Goal: Information Seeking & Learning: Learn about a topic

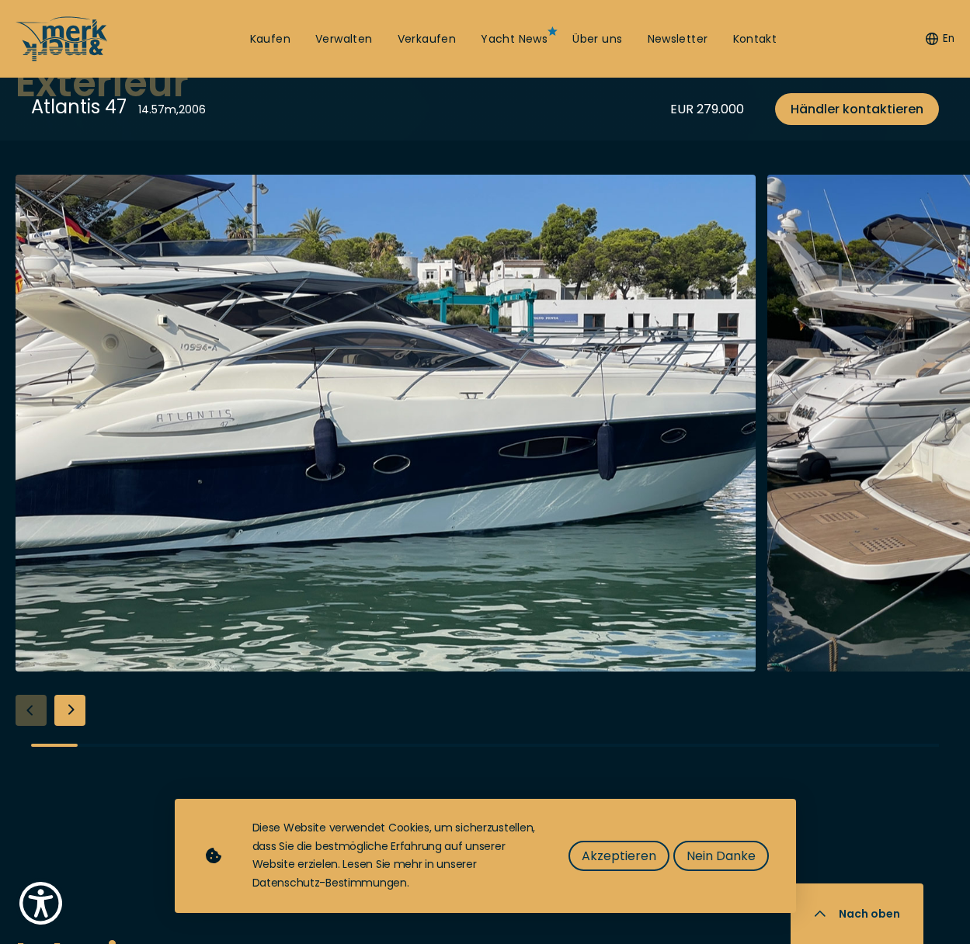
scroll to position [1941, 0]
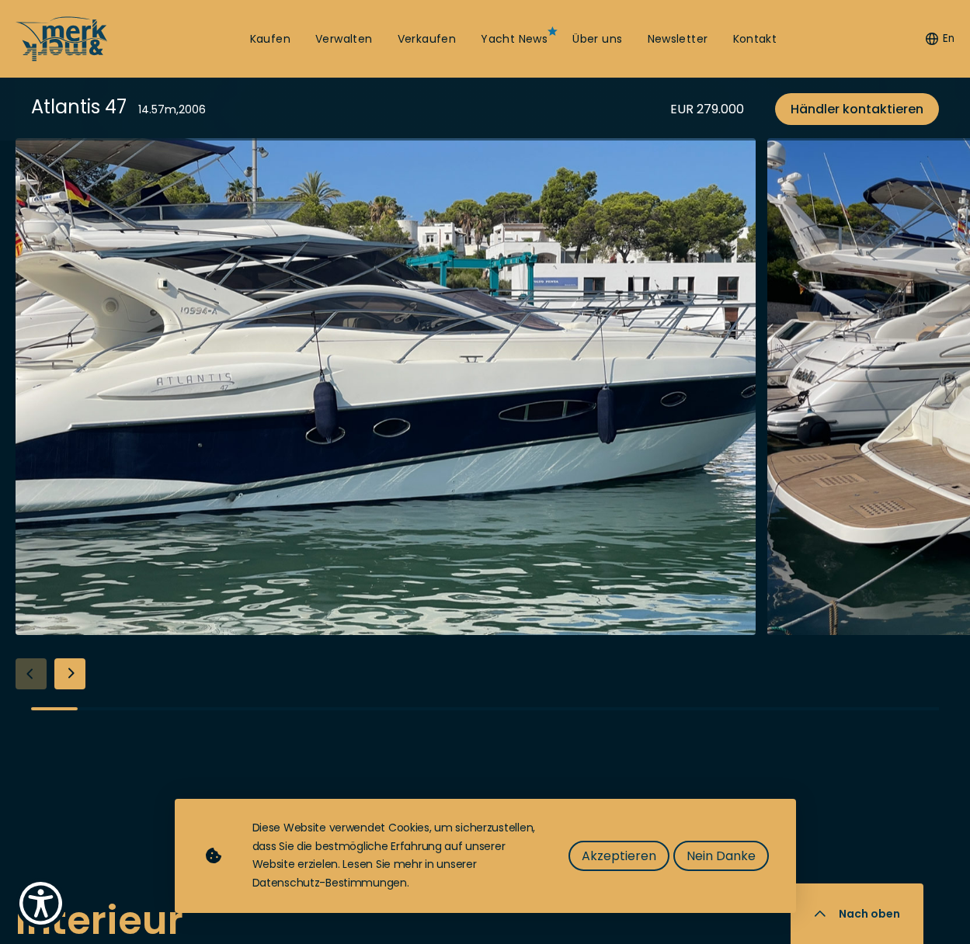
click at [71, 679] on div "Next slide" at bounding box center [69, 673] width 31 height 31
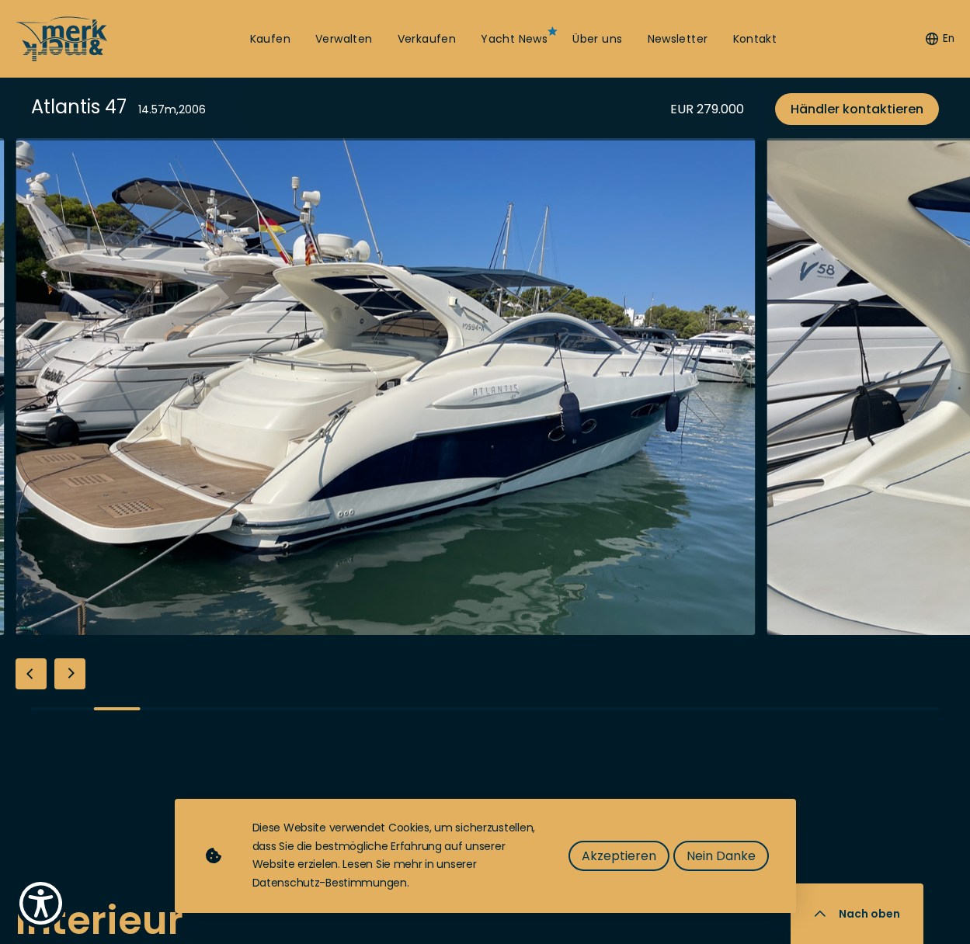
click at [71, 679] on div "Next slide" at bounding box center [69, 673] width 31 height 31
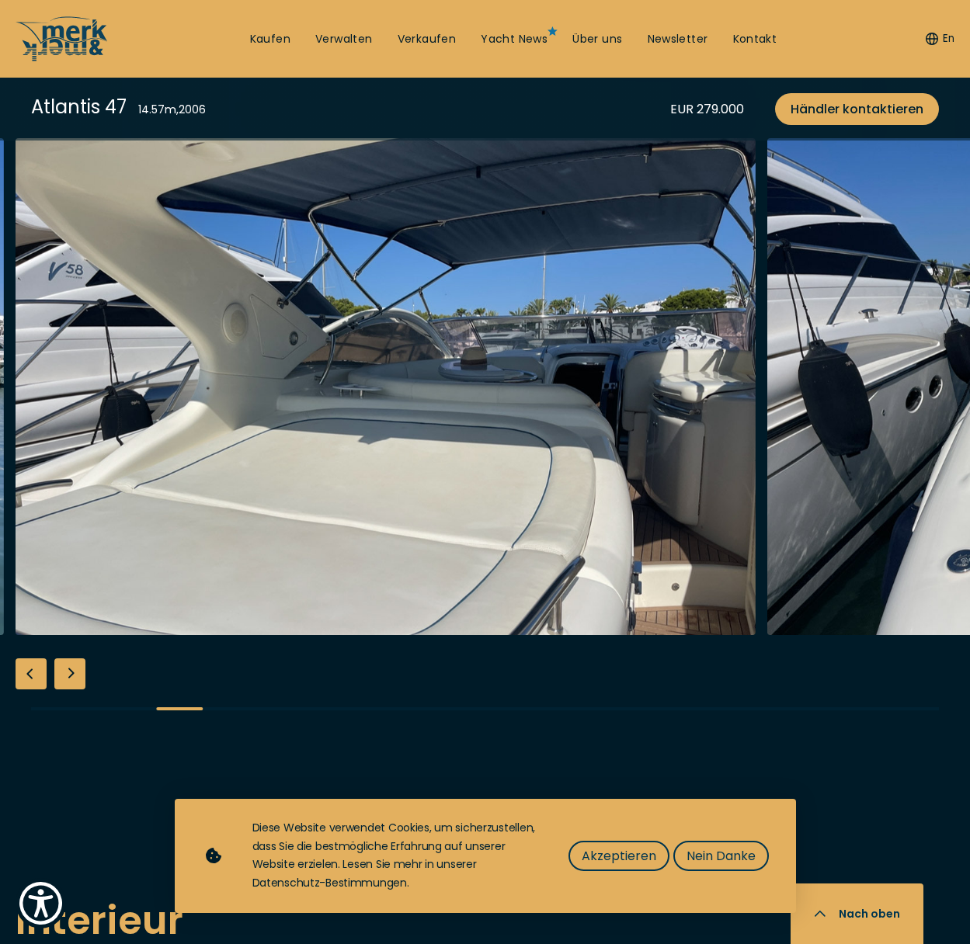
click at [71, 679] on div "Next slide" at bounding box center [69, 673] width 31 height 31
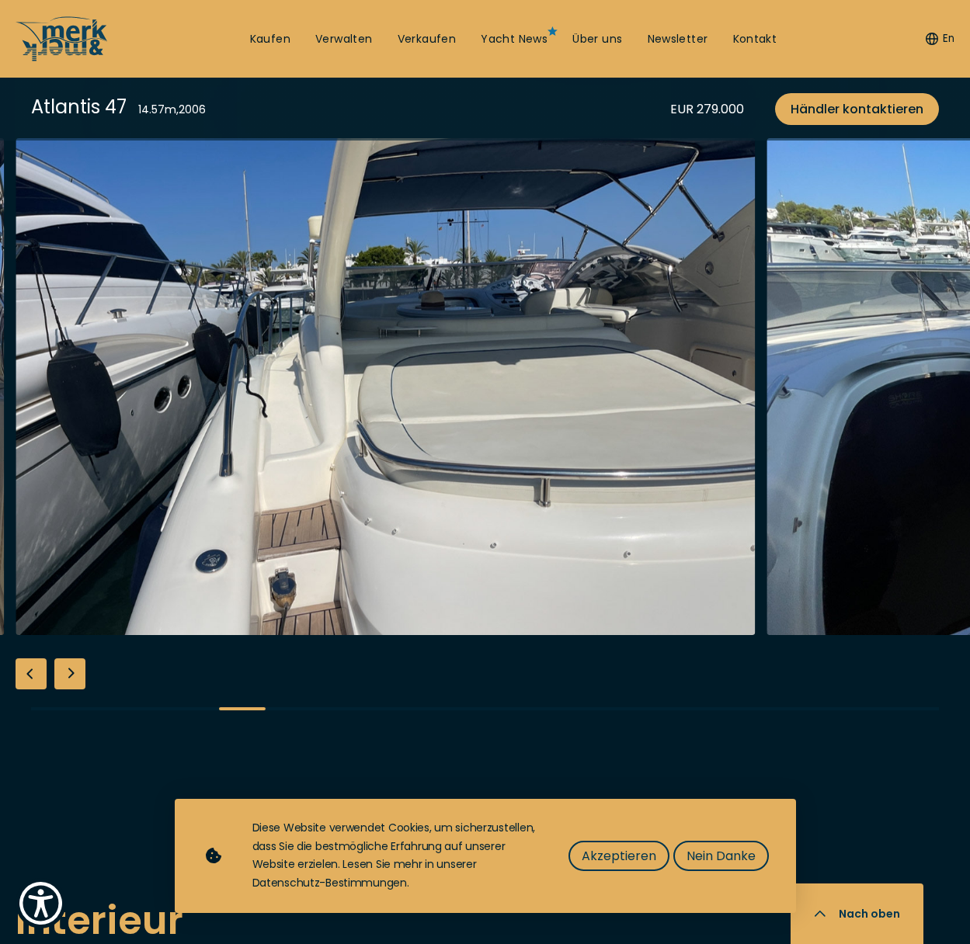
click at [71, 679] on div "Next slide" at bounding box center [69, 673] width 31 height 31
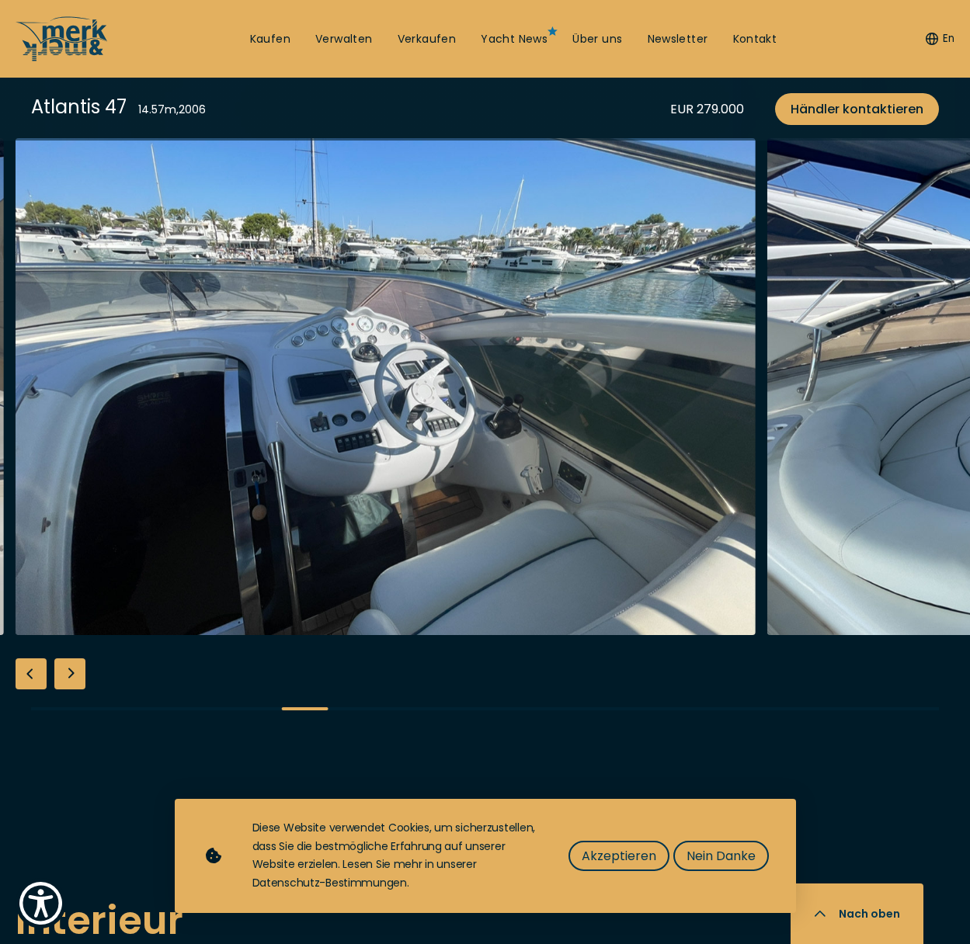
click at [72, 679] on div "Next slide" at bounding box center [69, 673] width 31 height 31
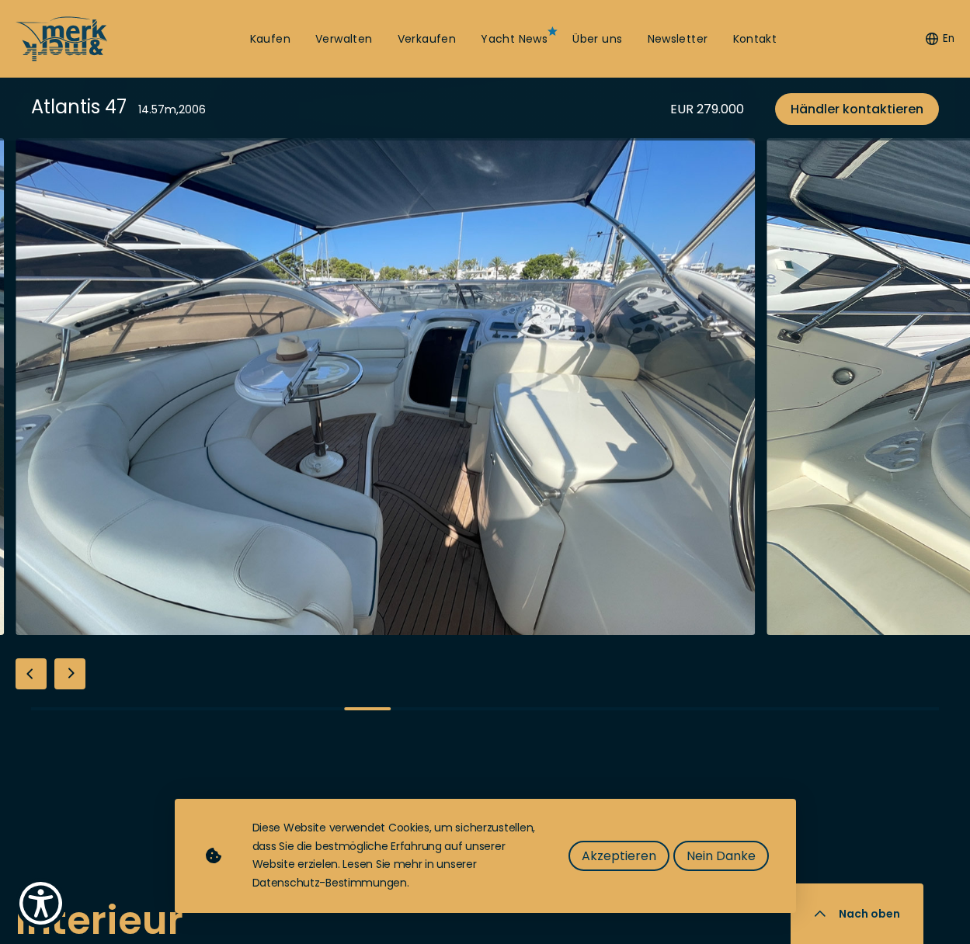
click at [72, 679] on div "Next slide" at bounding box center [69, 673] width 31 height 31
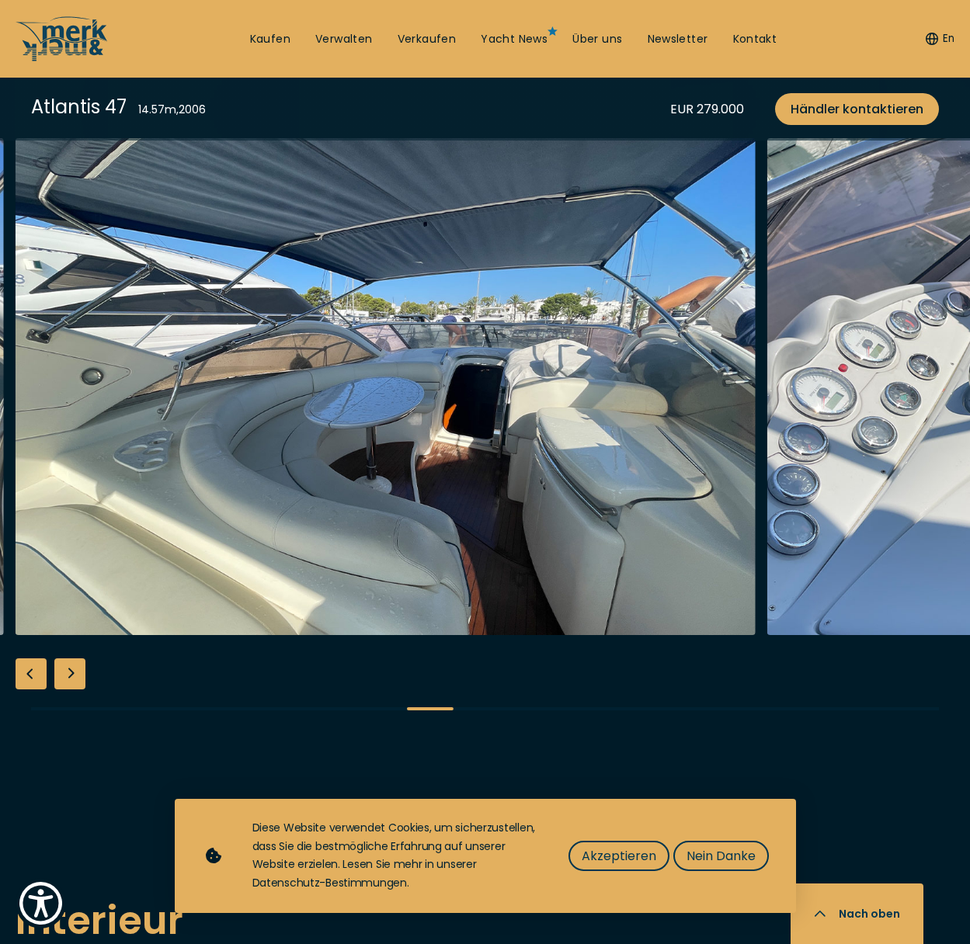
click at [72, 679] on div "Next slide" at bounding box center [69, 673] width 31 height 31
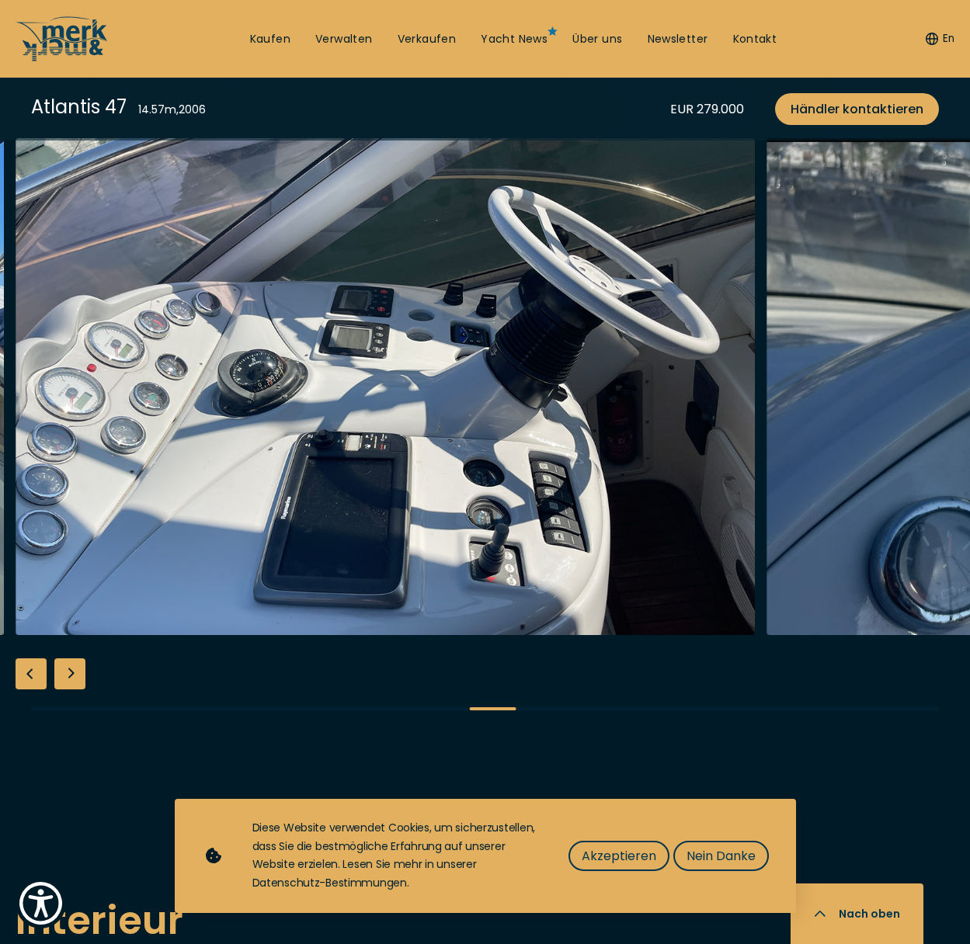
click at [72, 679] on div "Next slide" at bounding box center [69, 673] width 31 height 31
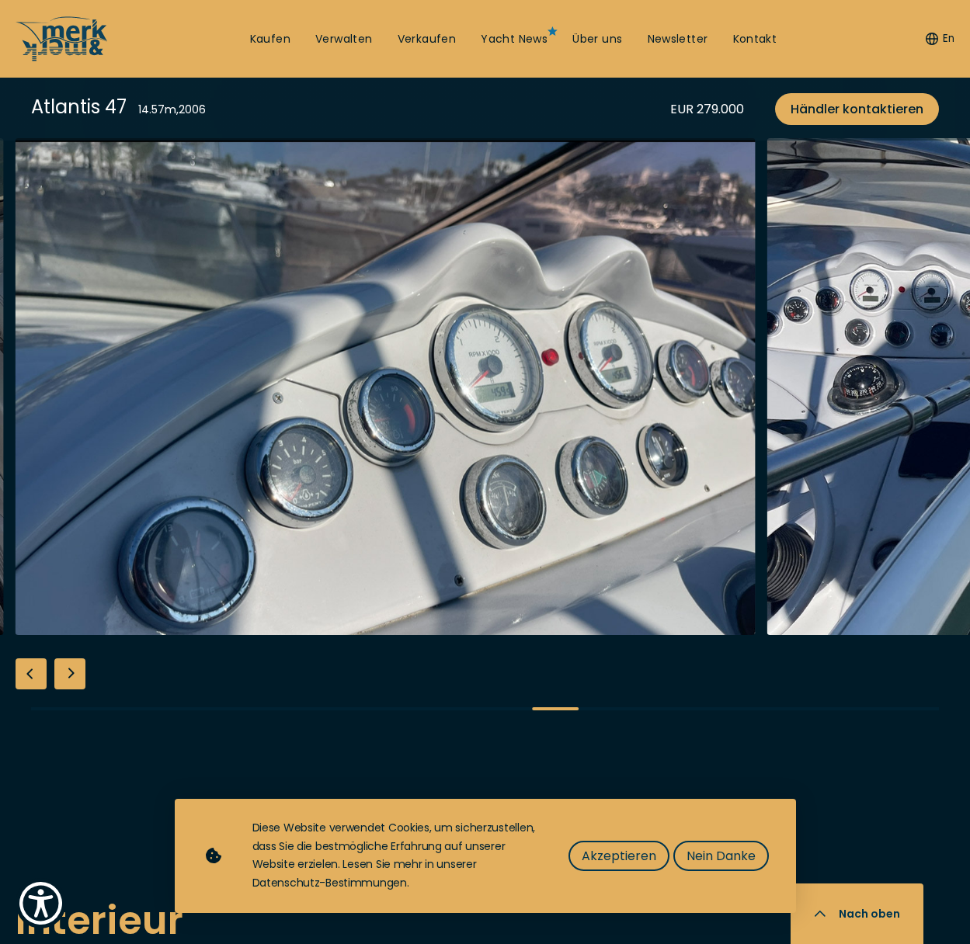
click at [36, 679] on div "Previous slide" at bounding box center [31, 673] width 31 height 31
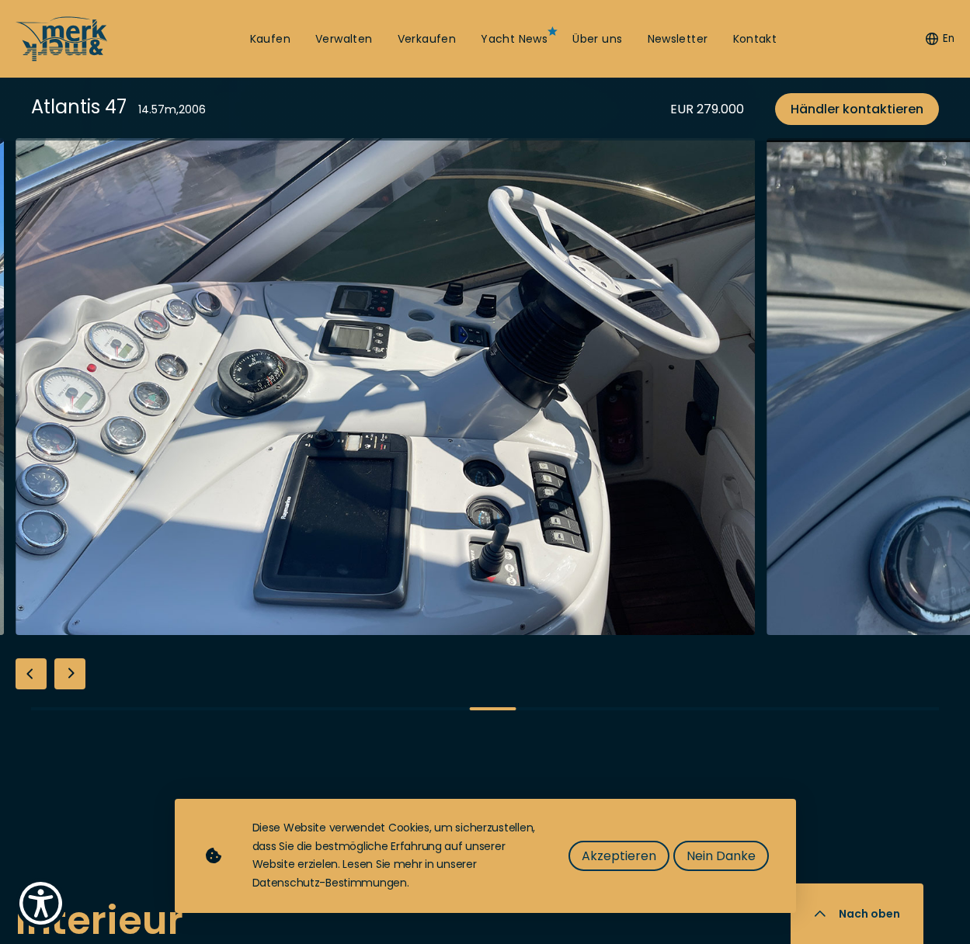
click at [72, 672] on div "Next slide" at bounding box center [69, 673] width 31 height 31
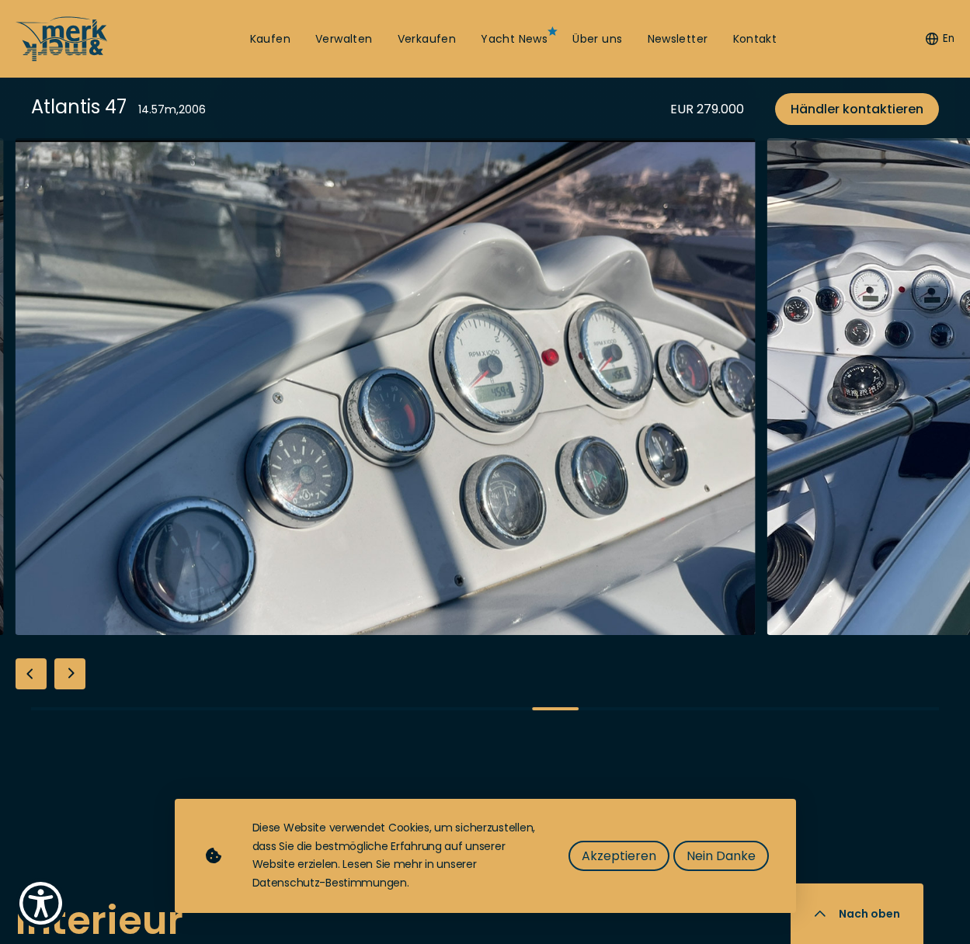
click at [72, 672] on div "Next slide" at bounding box center [69, 673] width 31 height 31
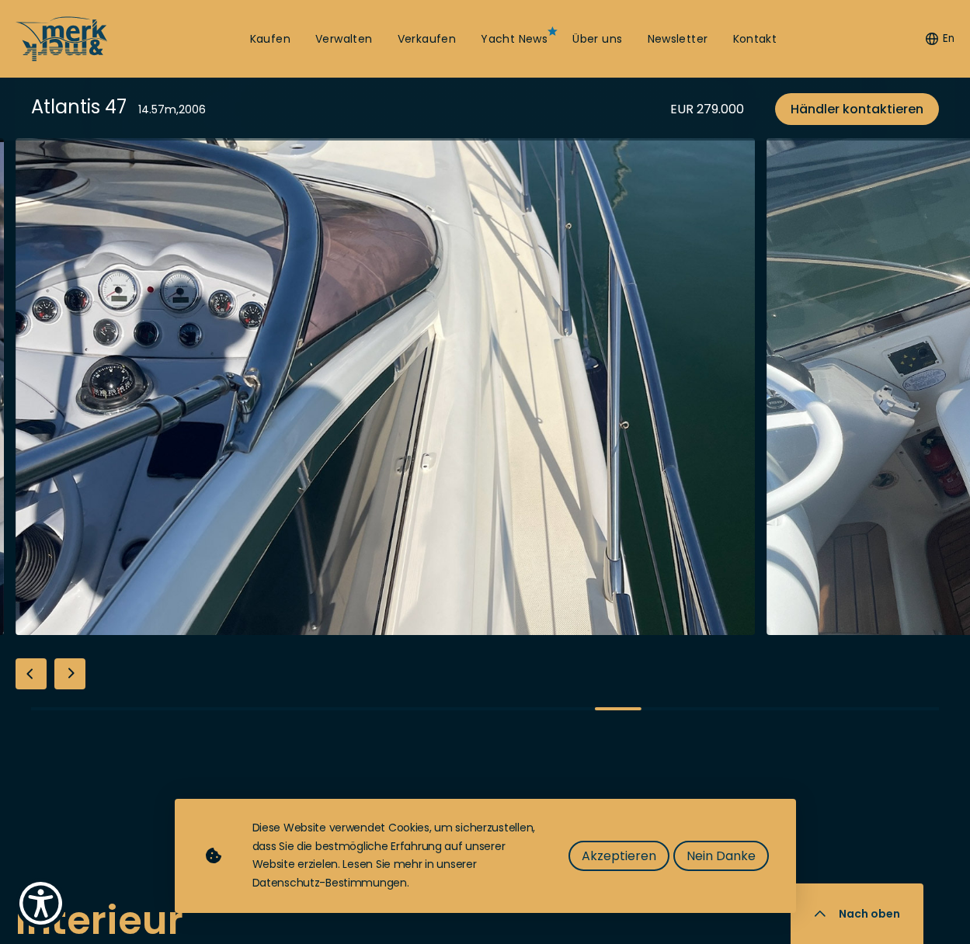
click at [72, 672] on div "Next slide" at bounding box center [69, 673] width 31 height 31
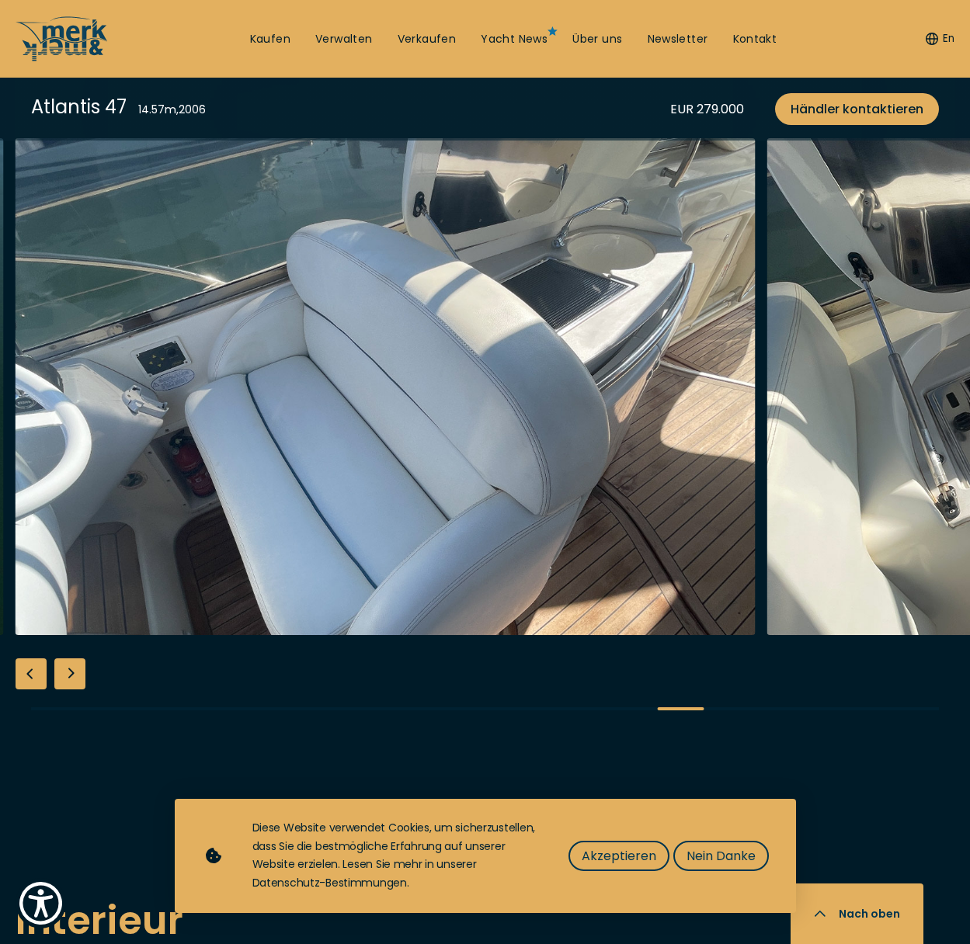
click at [72, 672] on div "Next slide" at bounding box center [69, 673] width 31 height 31
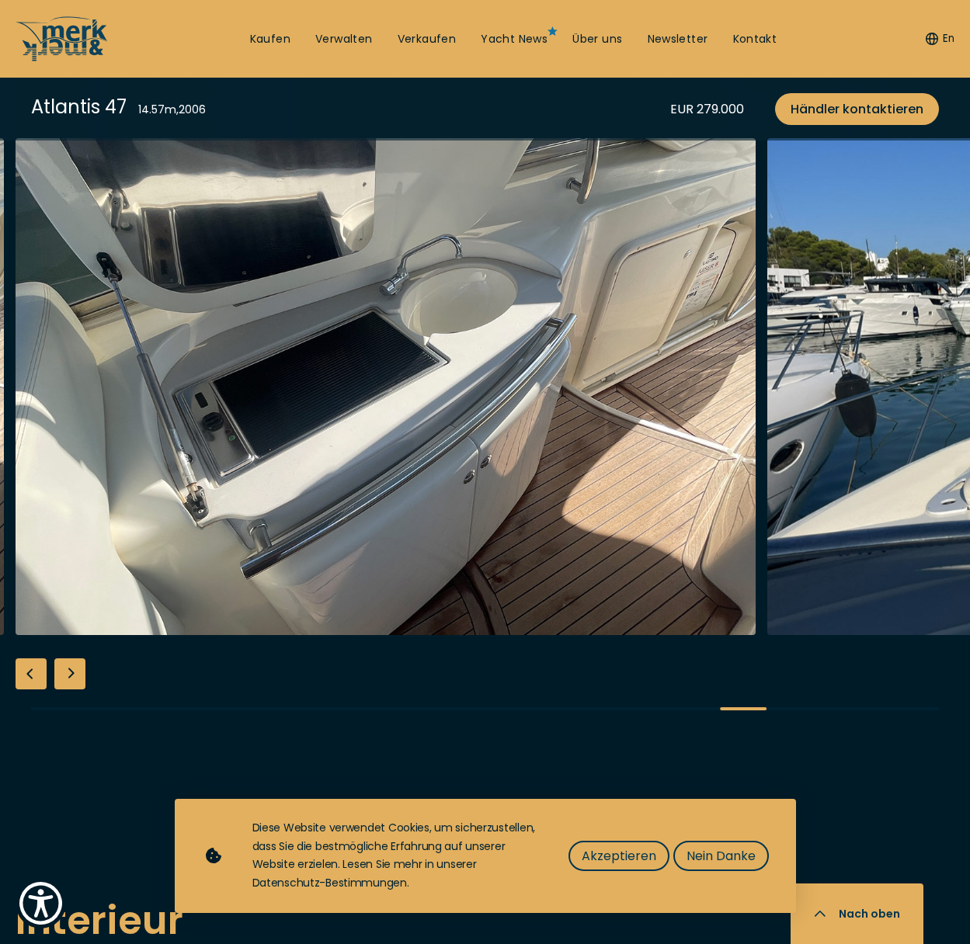
click at [72, 672] on div "Next slide" at bounding box center [69, 673] width 31 height 31
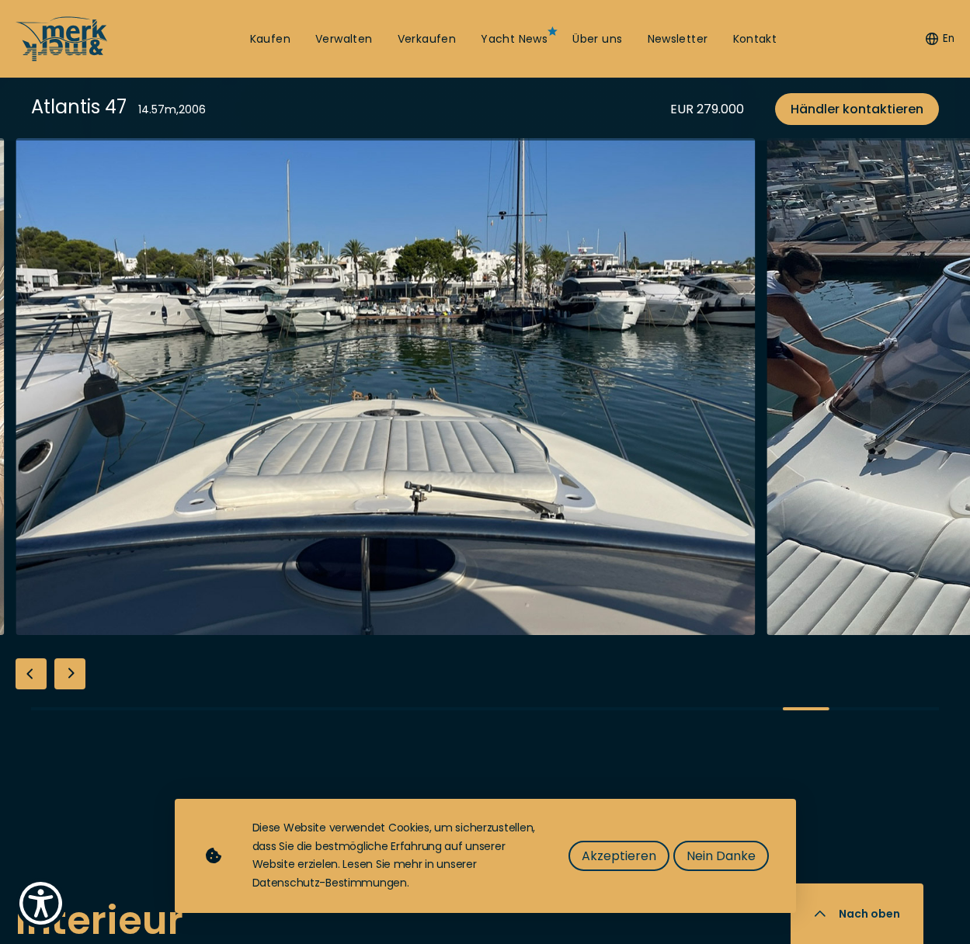
click at [72, 672] on div "Next slide" at bounding box center [69, 673] width 31 height 31
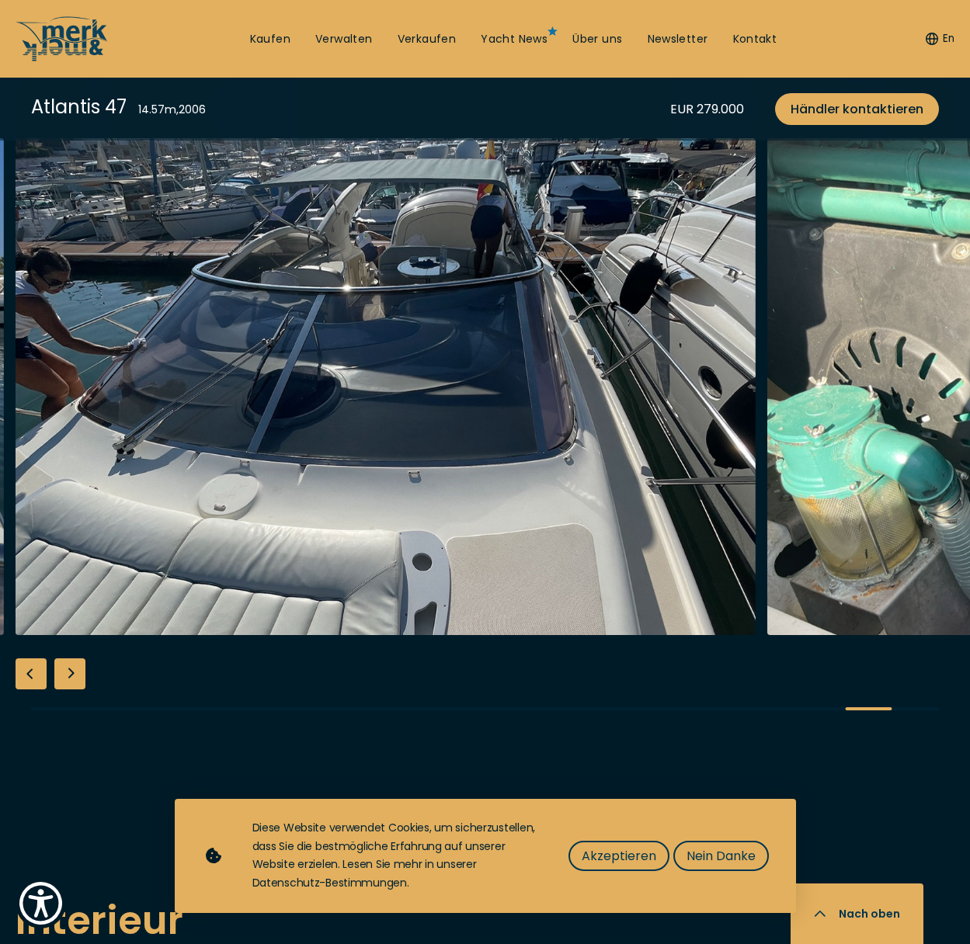
click at [72, 672] on div "Next slide" at bounding box center [69, 673] width 31 height 31
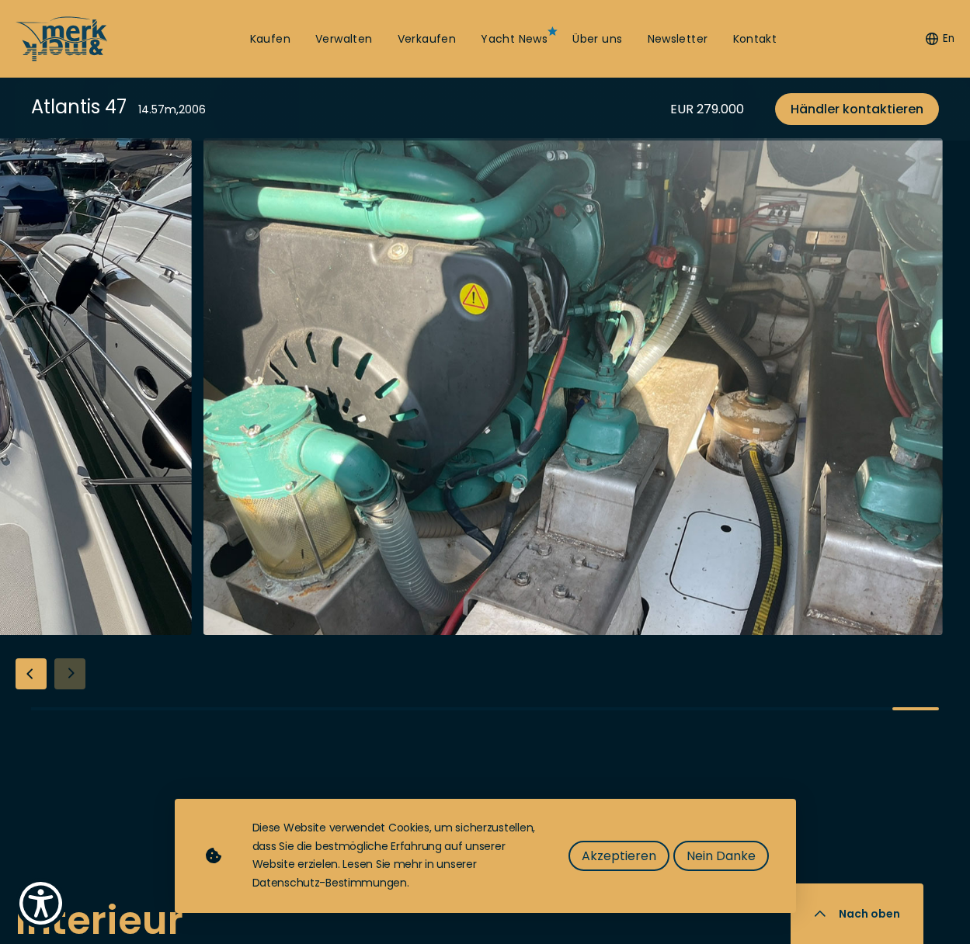
click at [72, 672] on div at bounding box center [485, 437] width 970 height 598
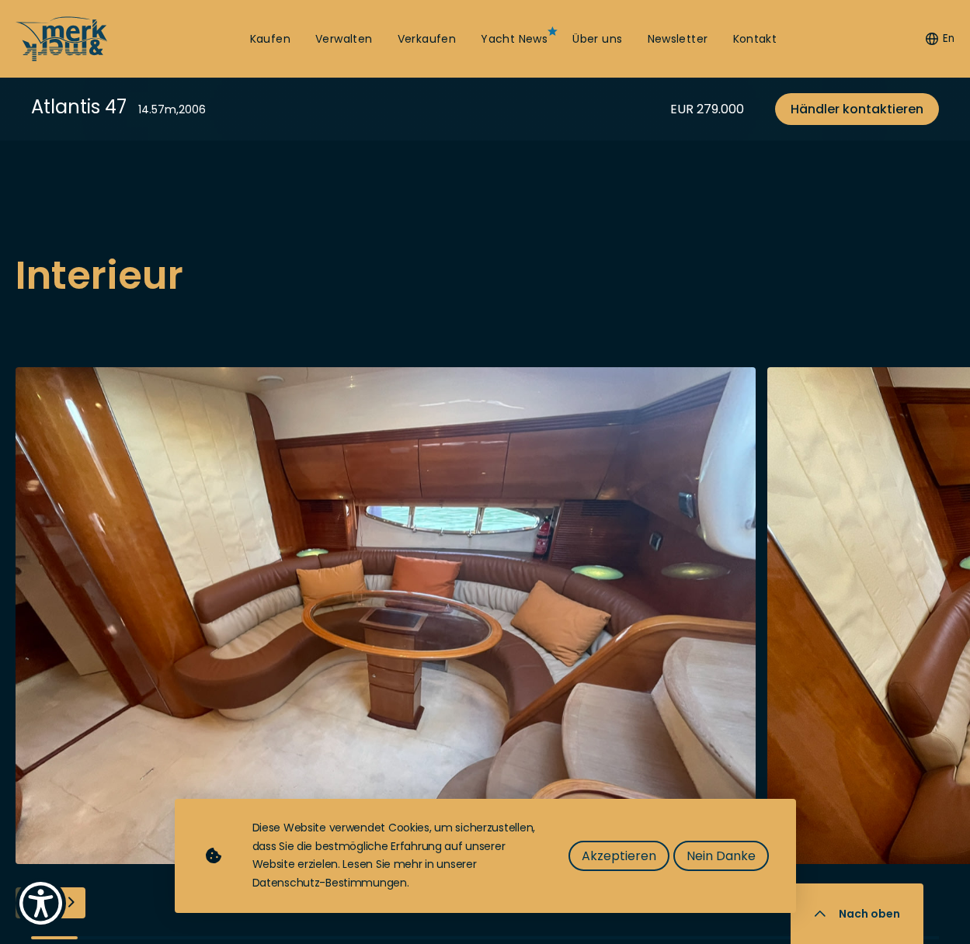
scroll to position [2718, 0]
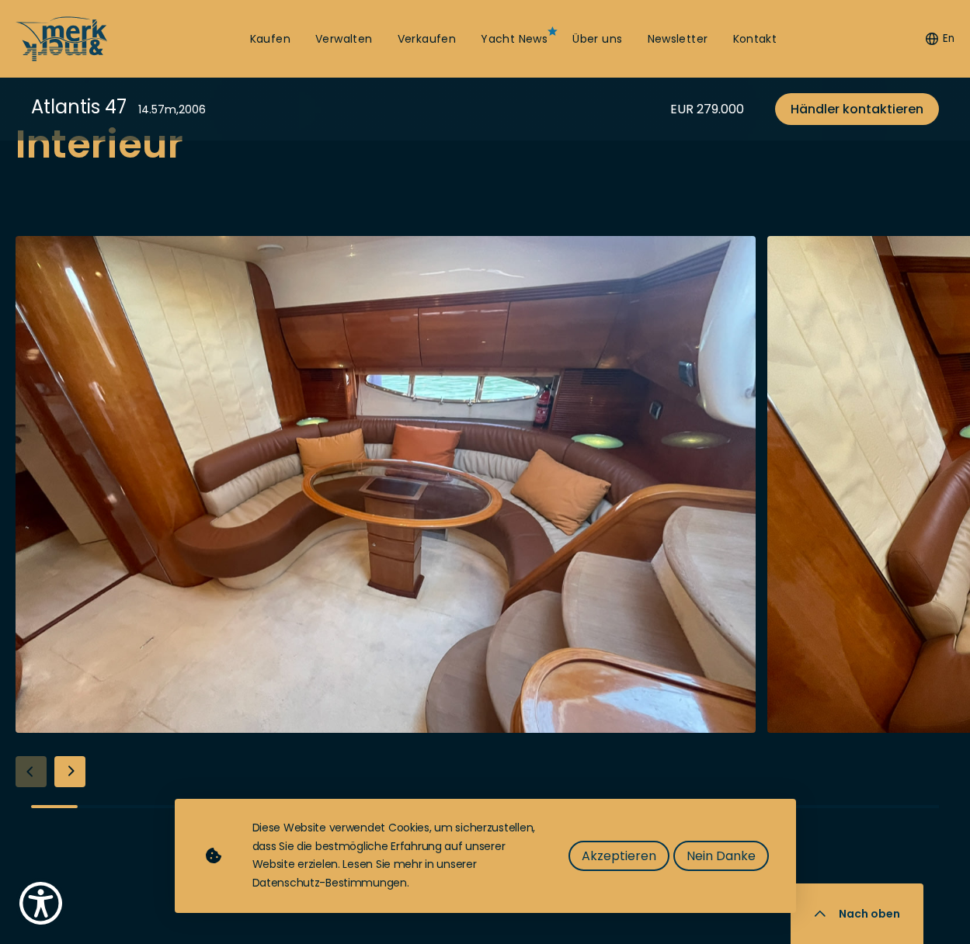
click at [71, 766] on div "Next slide" at bounding box center [69, 771] width 31 height 31
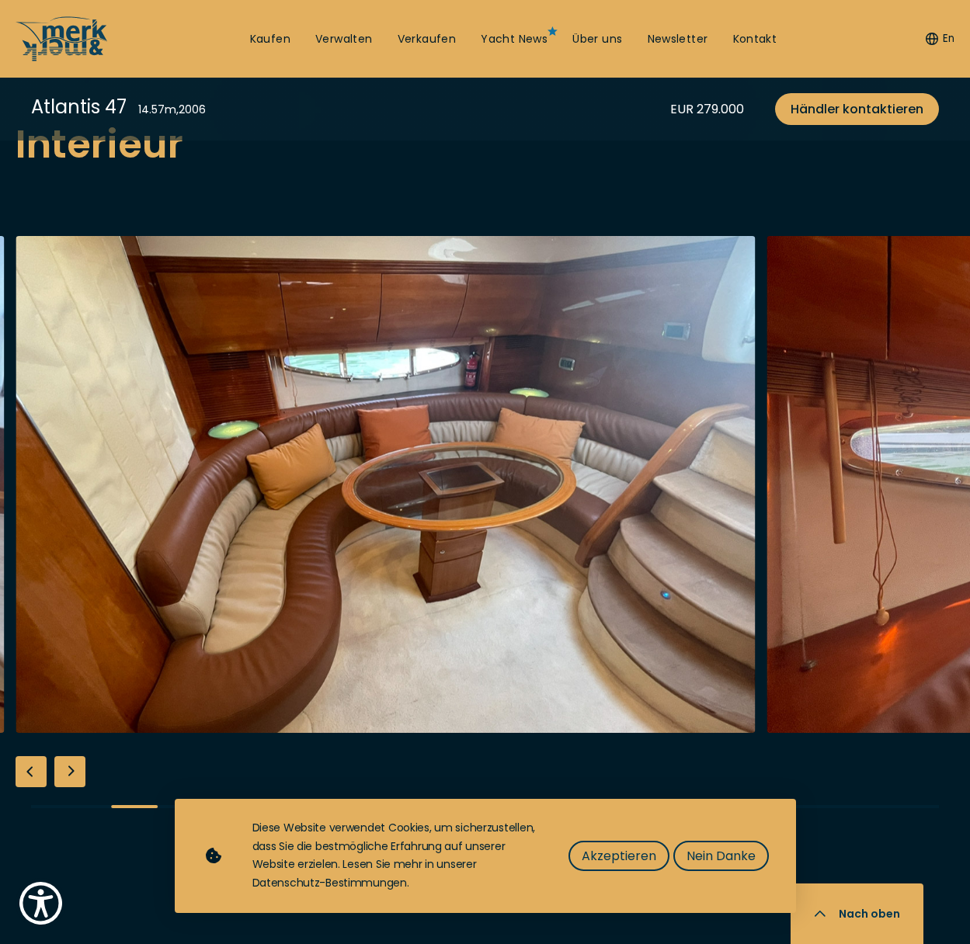
click at [71, 766] on div "Next slide" at bounding box center [69, 771] width 31 height 31
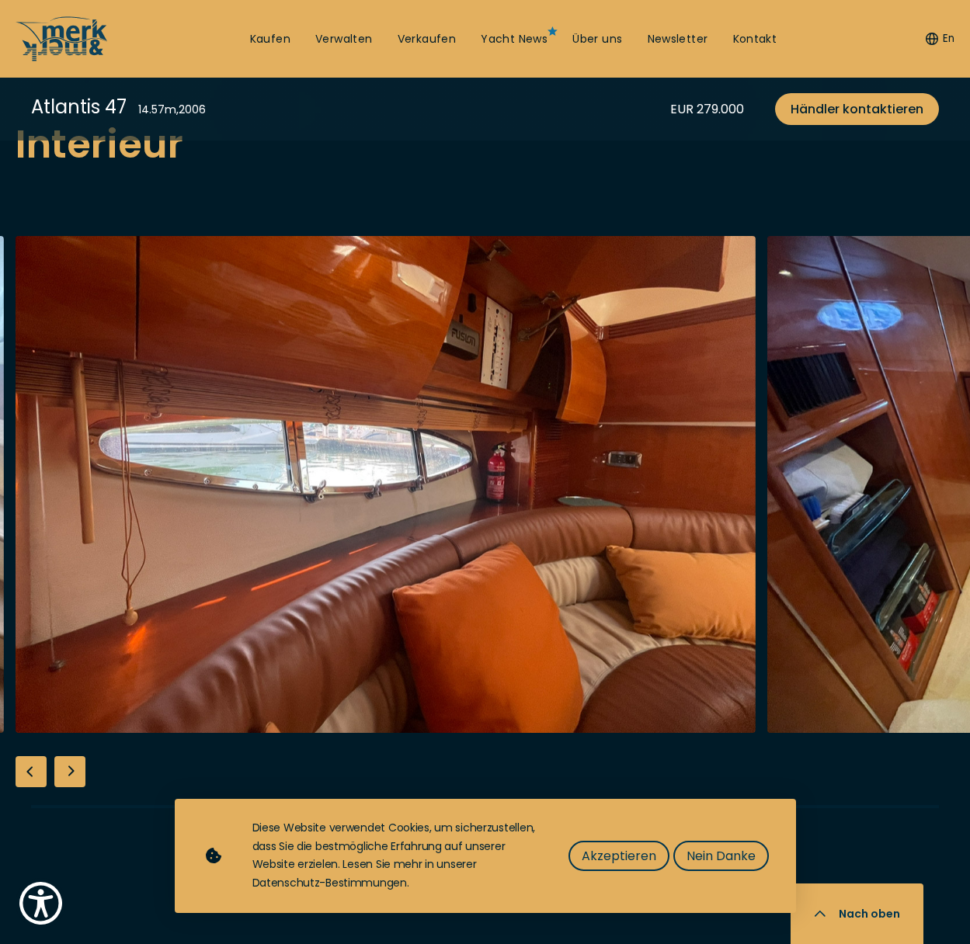
click at [71, 766] on div "Next slide" at bounding box center [69, 771] width 31 height 31
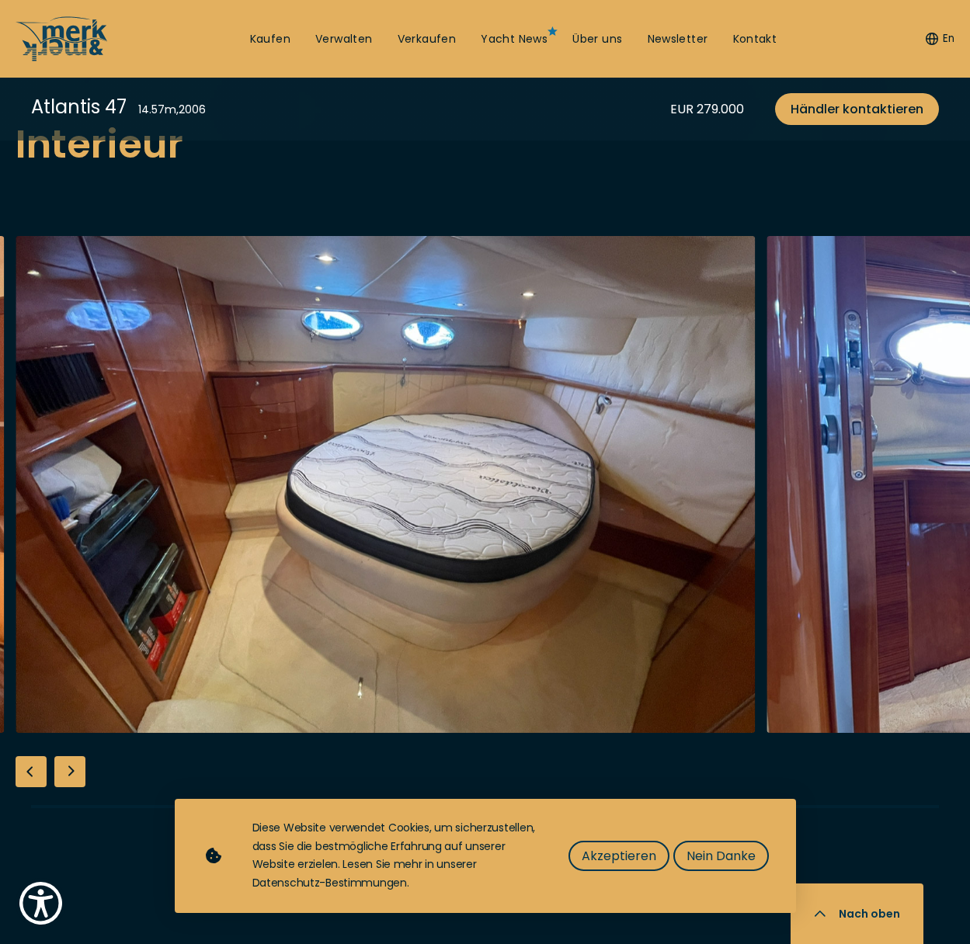
click at [71, 766] on div "Next slide" at bounding box center [69, 771] width 31 height 31
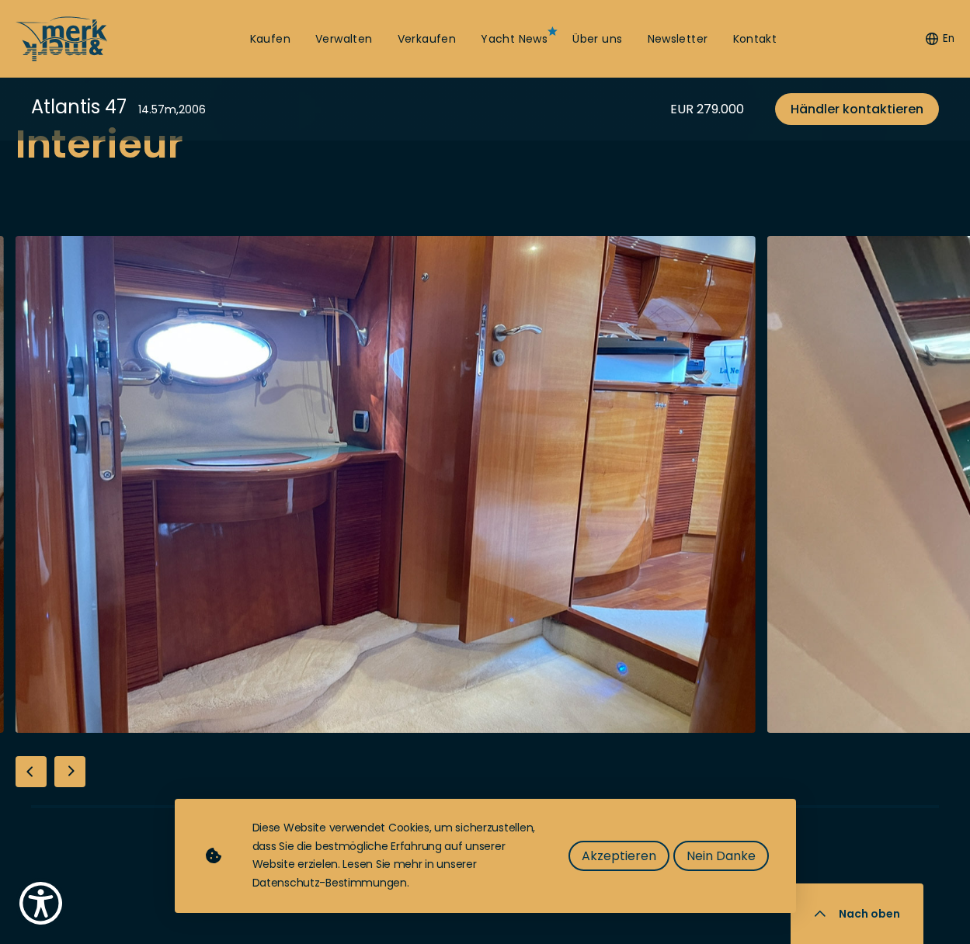
click at [71, 766] on div "Next slide" at bounding box center [69, 771] width 31 height 31
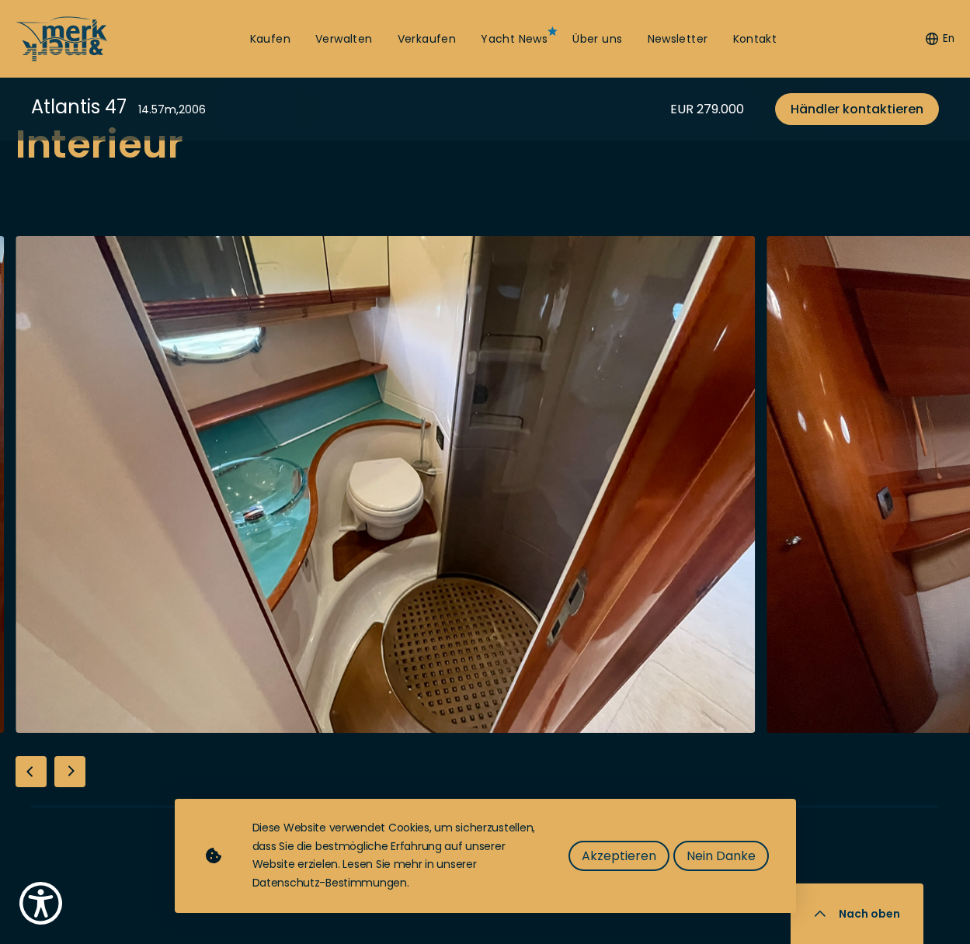
click at [71, 766] on div "Next slide" at bounding box center [69, 771] width 31 height 31
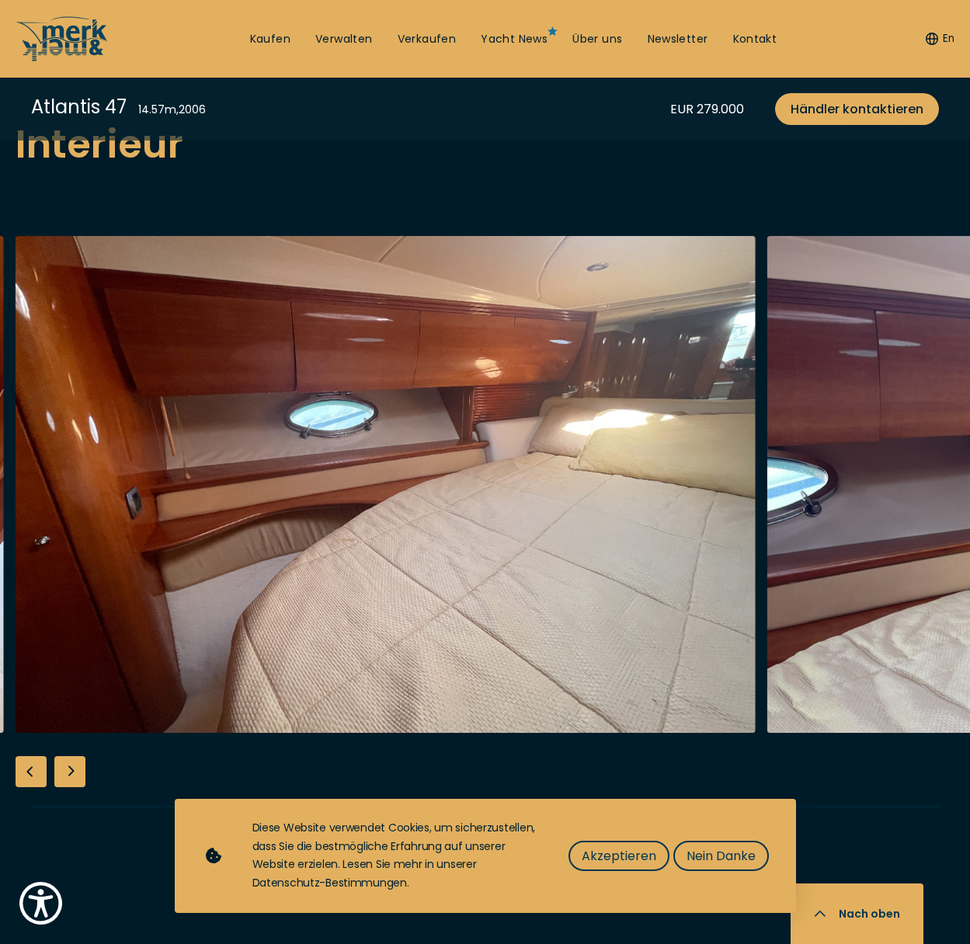
click at [71, 766] on div "Next slide" at bounding box center [69, 771] width 31 height 31
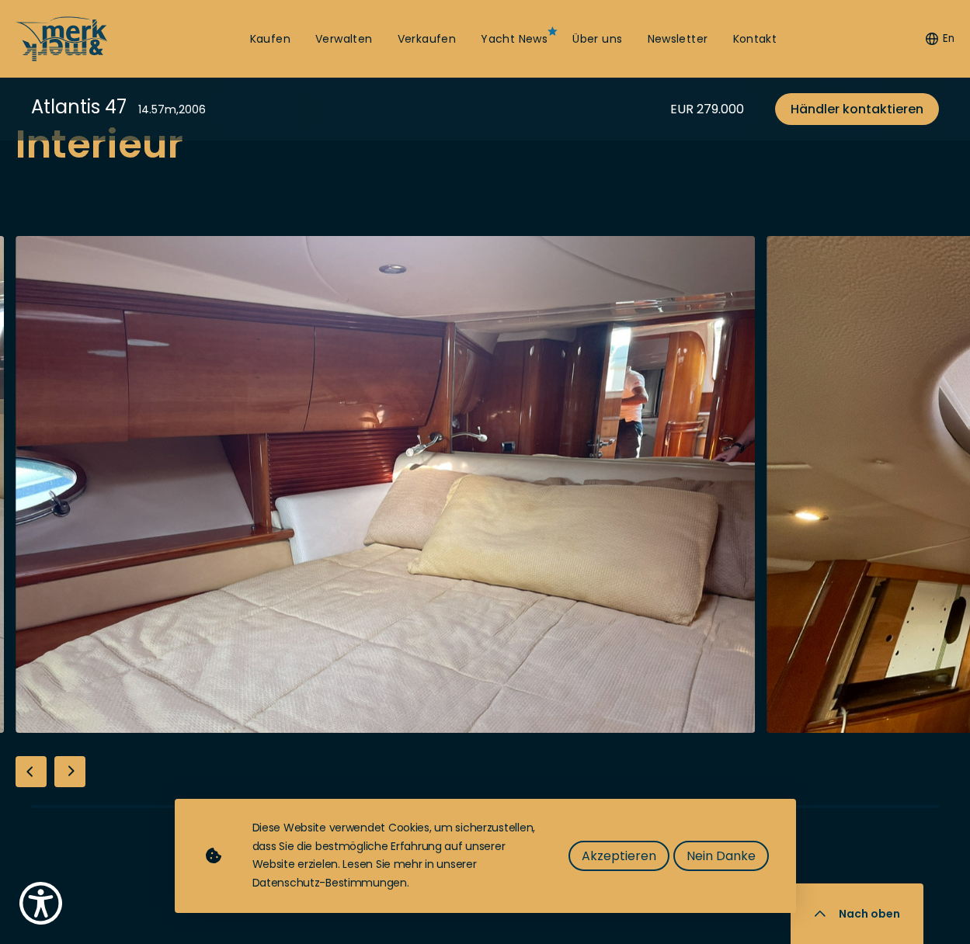
click at [71, 766] on div "Next slide" at bounding box center [69, 771] width 31 height 31
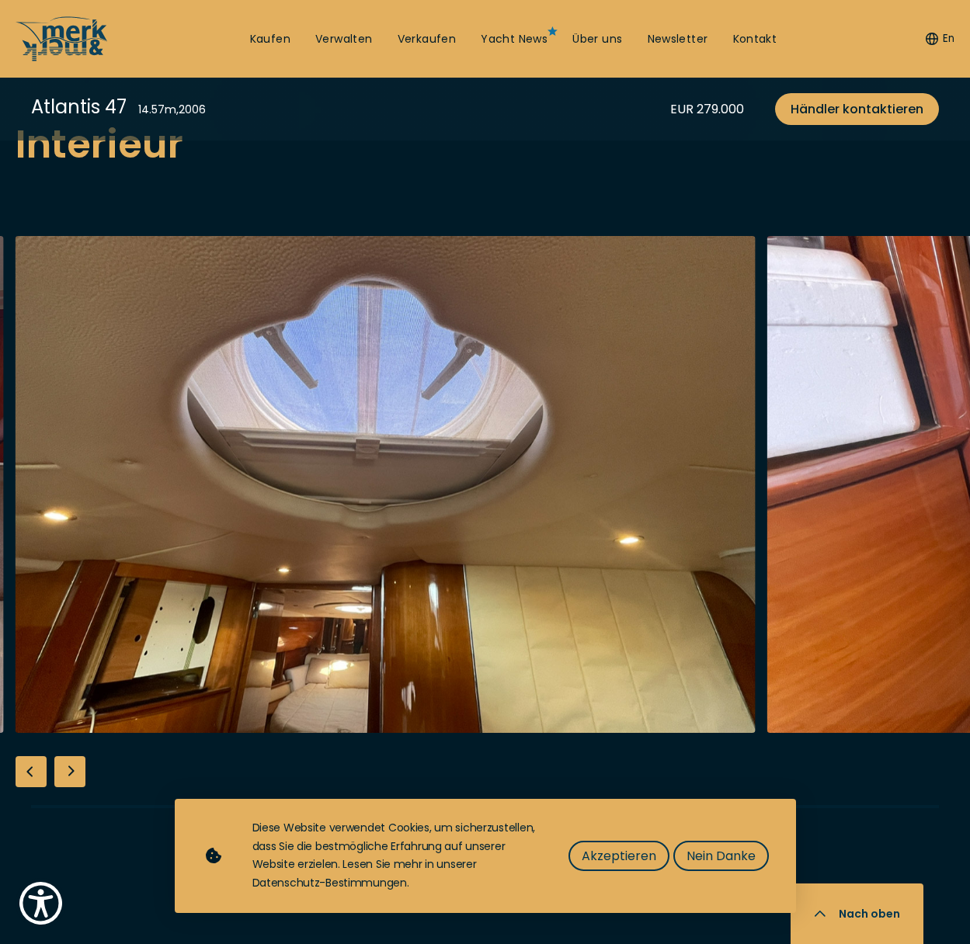
click at [71, 766] on div "Next slide" at bounding box center [69, 771] width 31 height 31
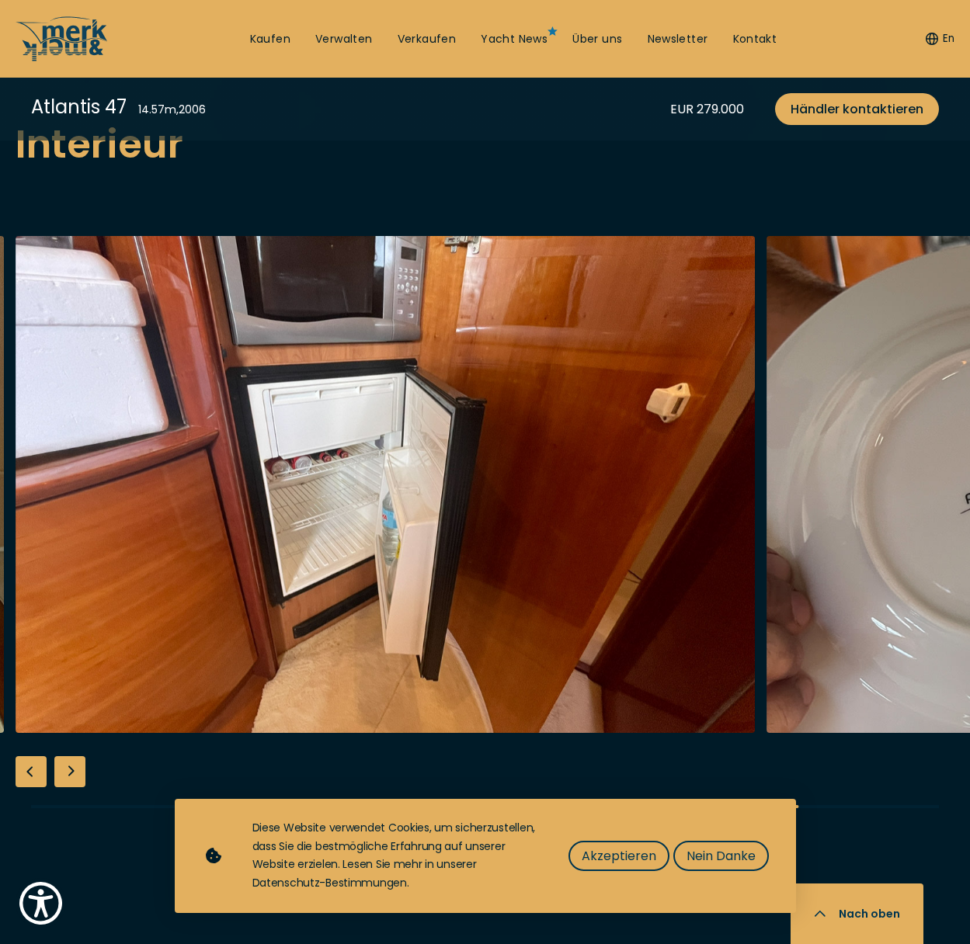
click at [71, 766] on div "Next slide" at bounding box center [69, 771] width 31 height 31
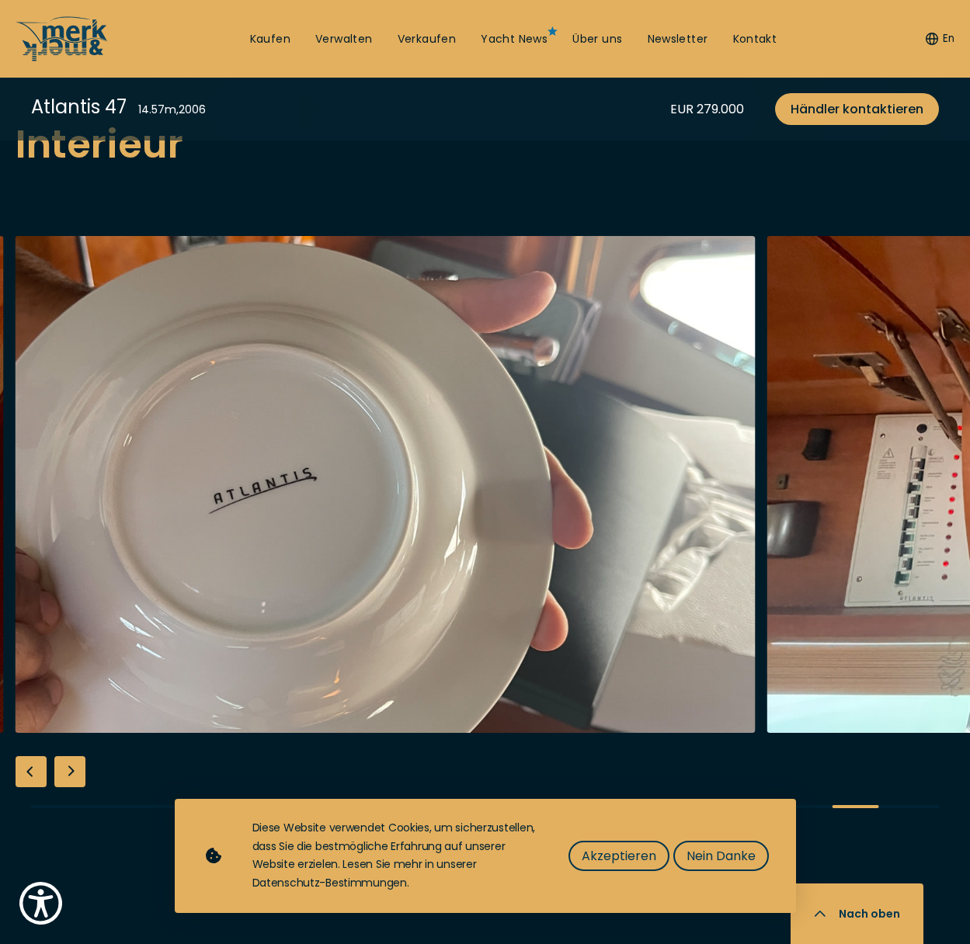
click at [71, 766] on div "Next slide" at bounding box center [69, 771] width 31 height 31
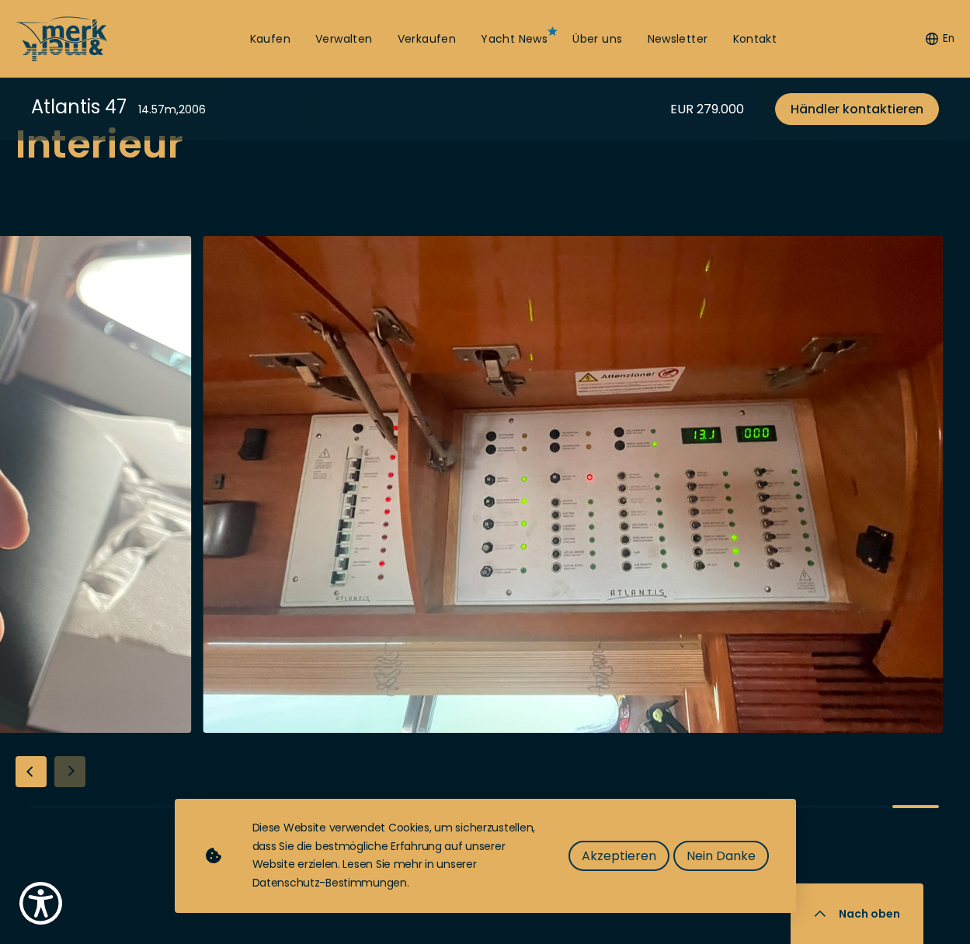
click at [71, 766] on div at bounding box center [485, 535] width 970 height 598
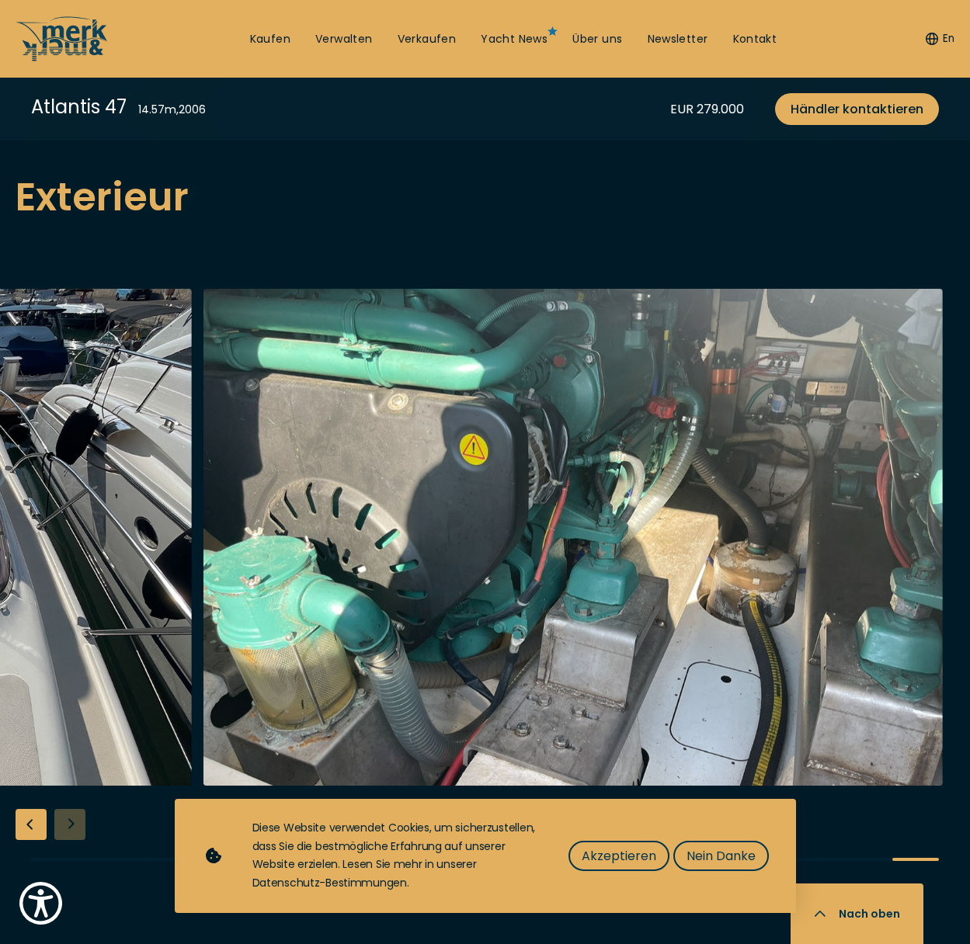
scroll to position [1553, 0]
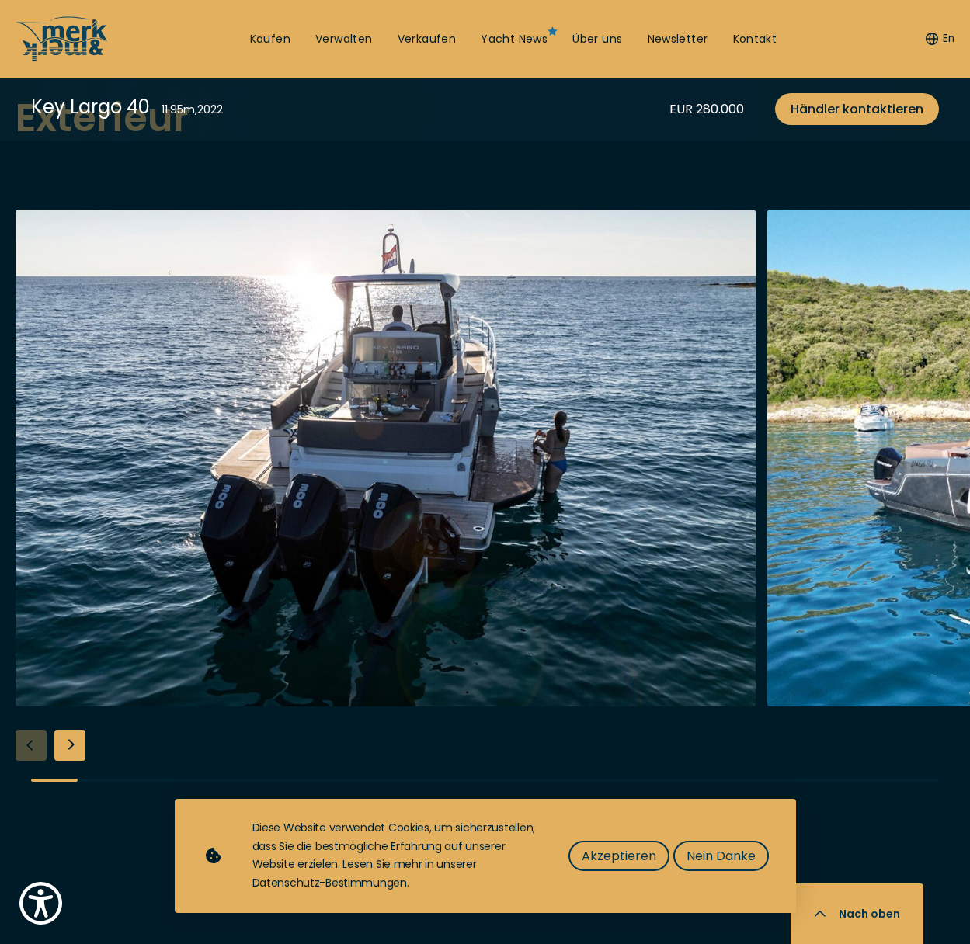
scroll to position [1786, 0]
click at [69, 731] on div "Next slide" at bounding box center [69, 746] width 31 height 31
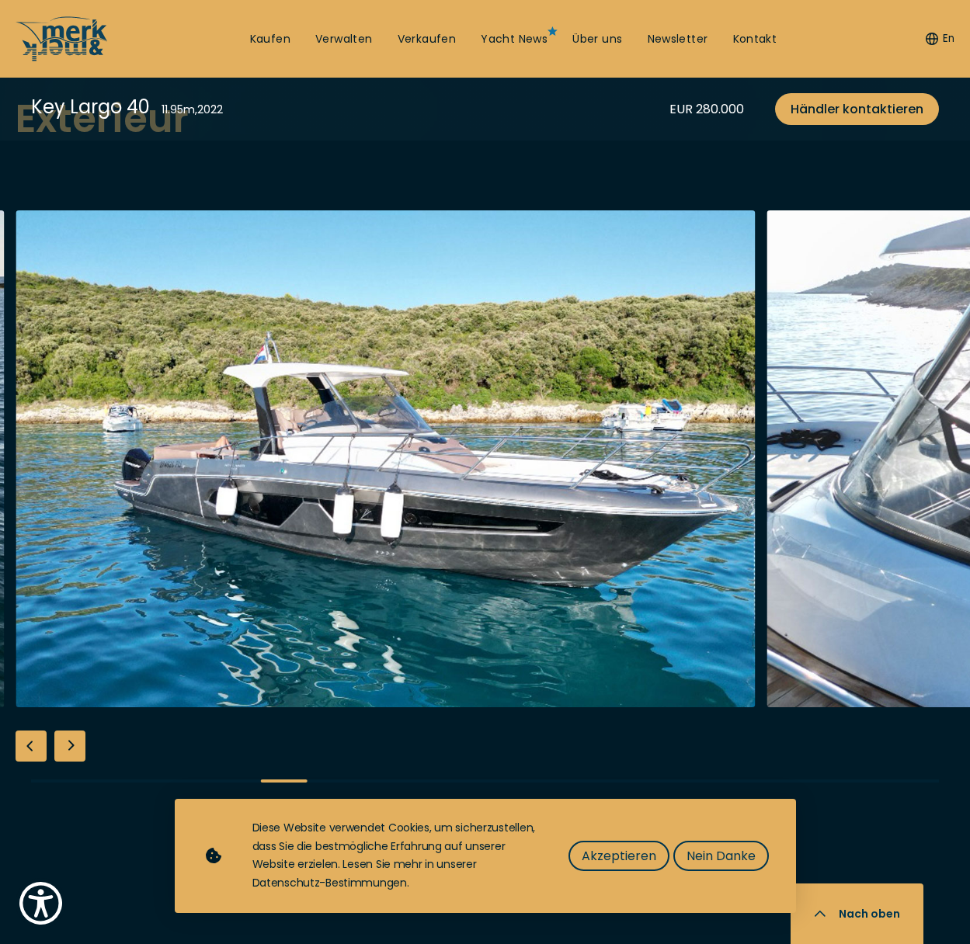
click at [69, 731] on div "Next slide" at bounding box center [69, 746] width 31 height 31
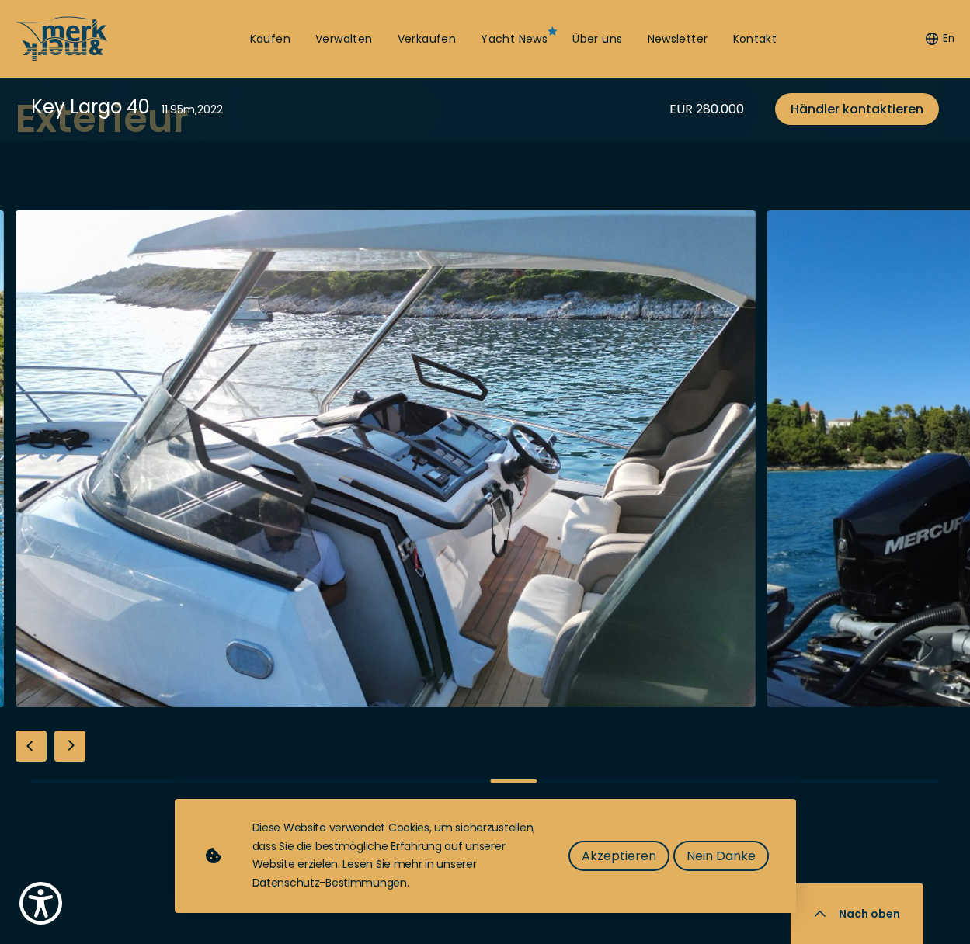
click at [69, 731] on div "Next slide" at bounding box center [69, 746] width 31 height 31
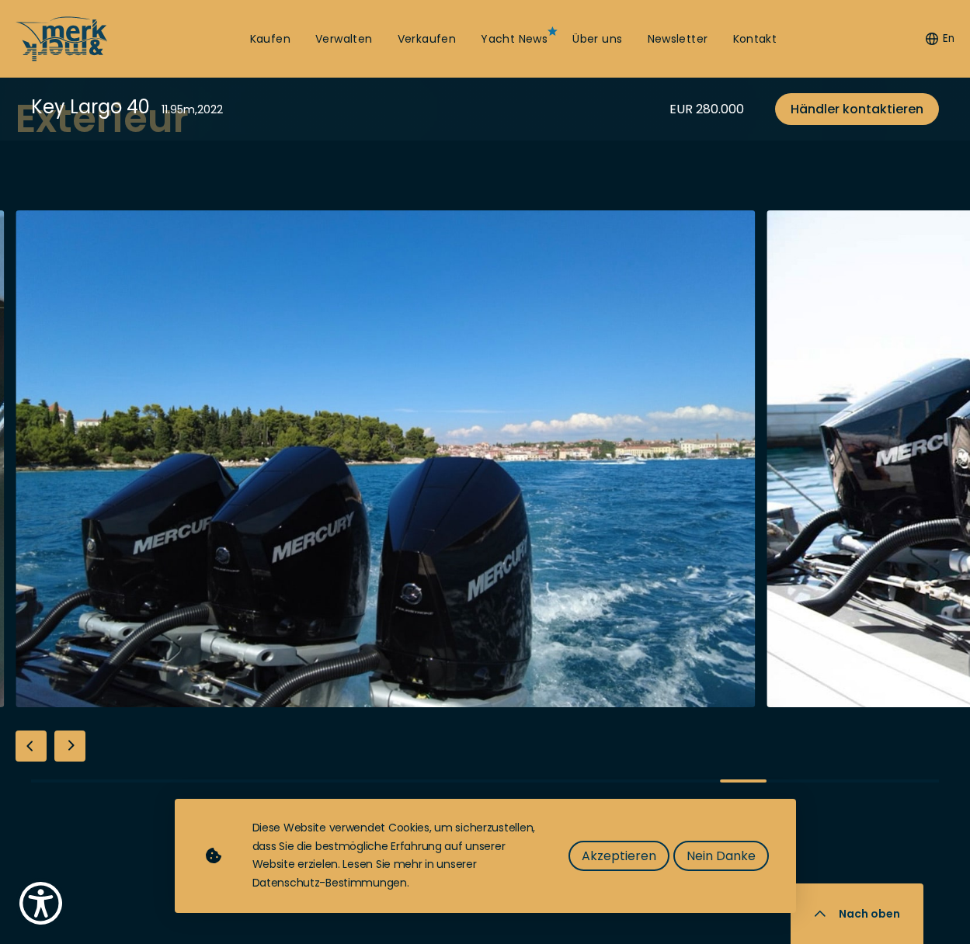
click at [69, 731] on div "Next slide" at bounding box center [69, 746] width 31 height 31
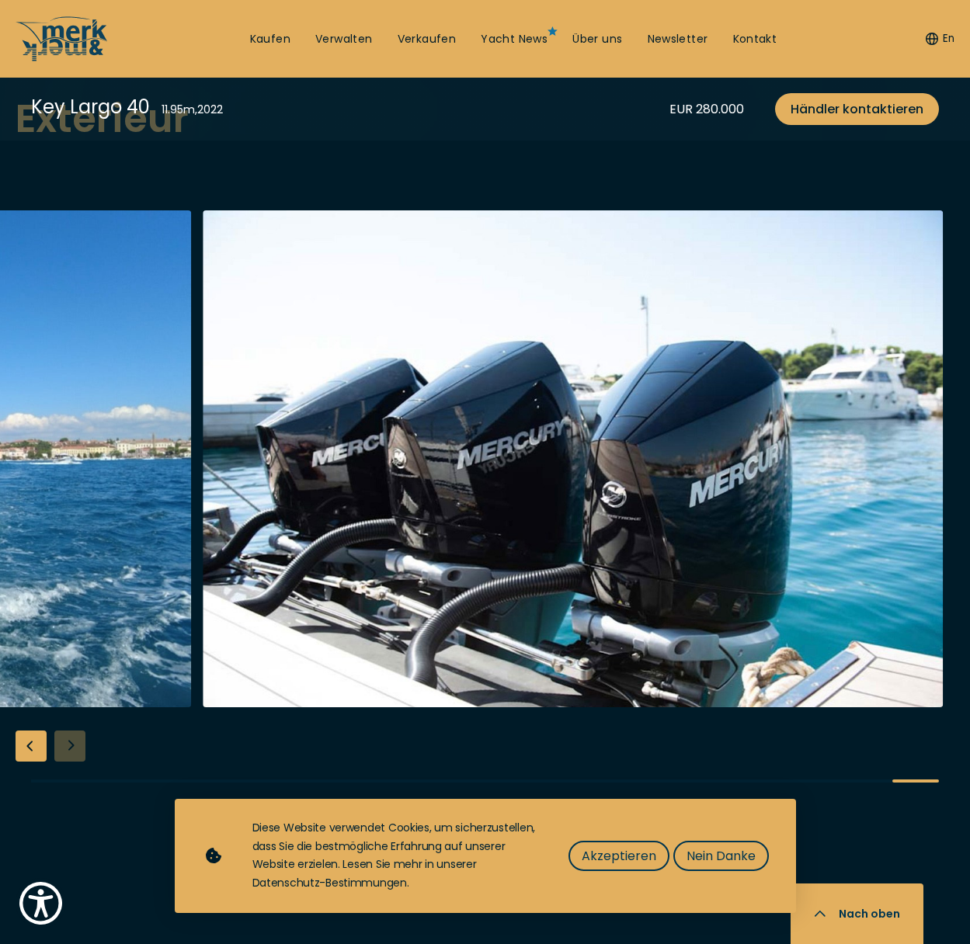
click at [69, 715] on div at bounding box center [485, 509] width 970 height 598
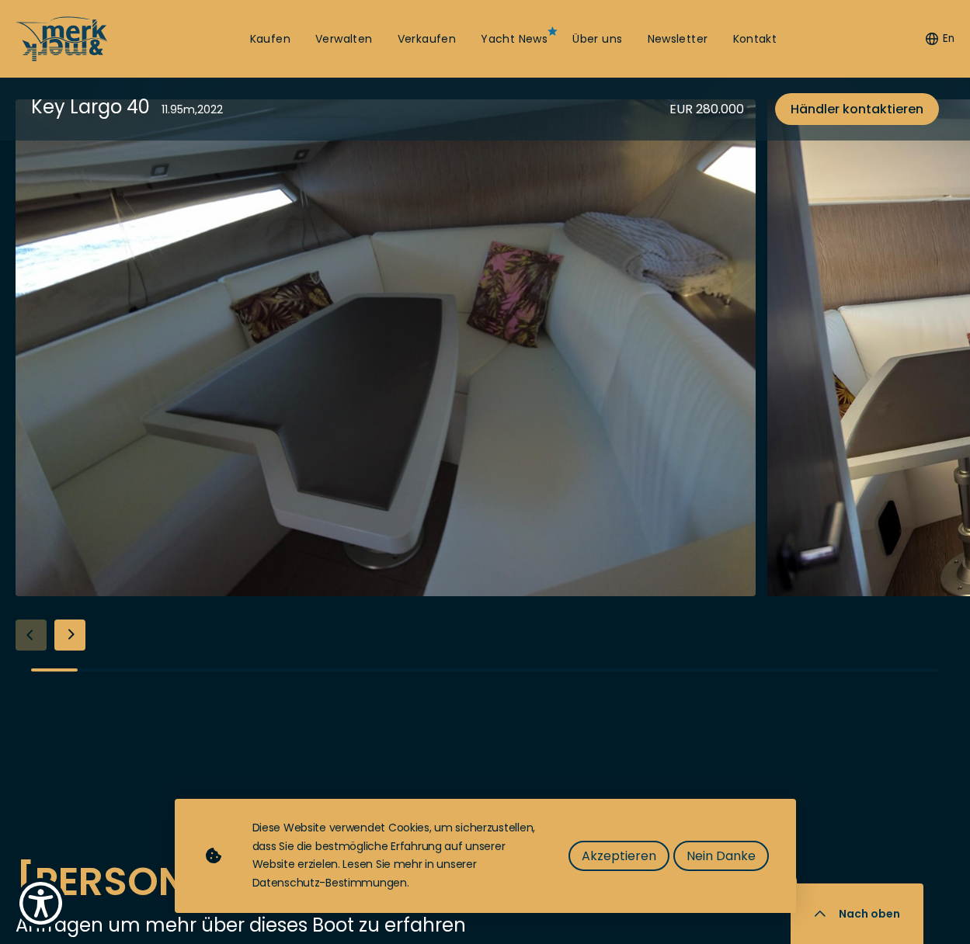
scroll to position [2795, 0]
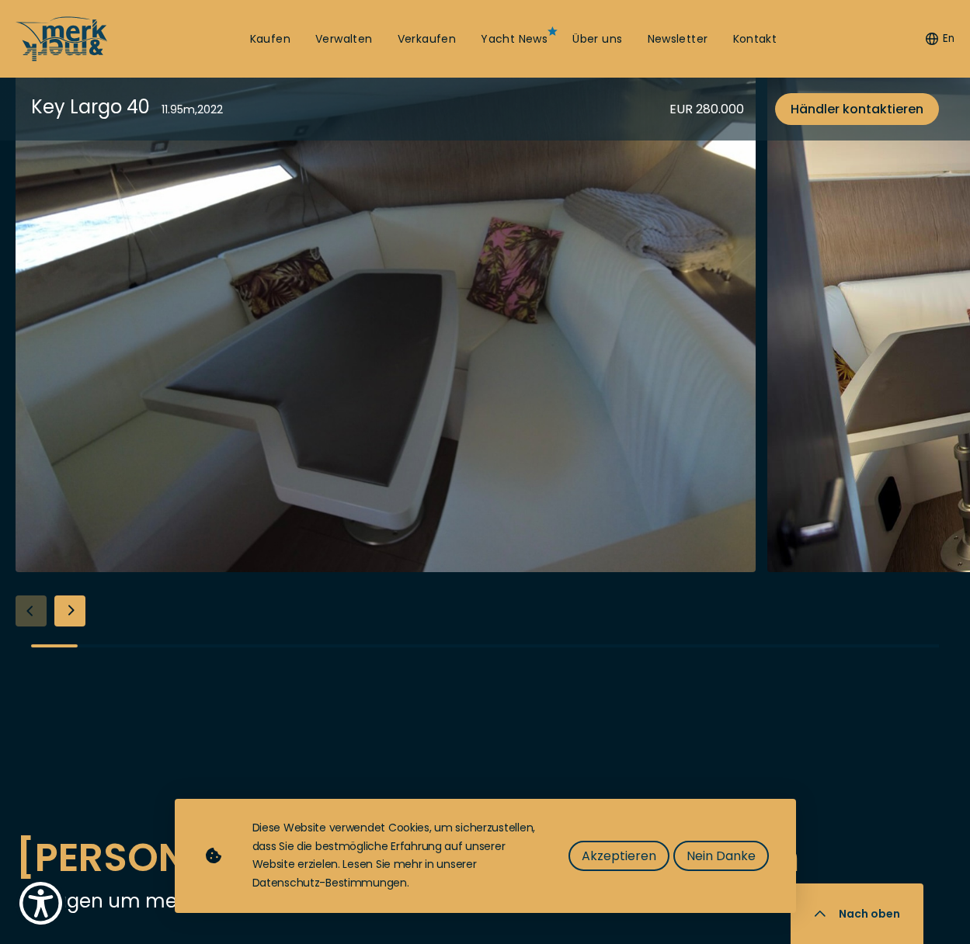
click at [70, 596] on div "Next slide" at bounding box center [69, 611] width 31 height 31
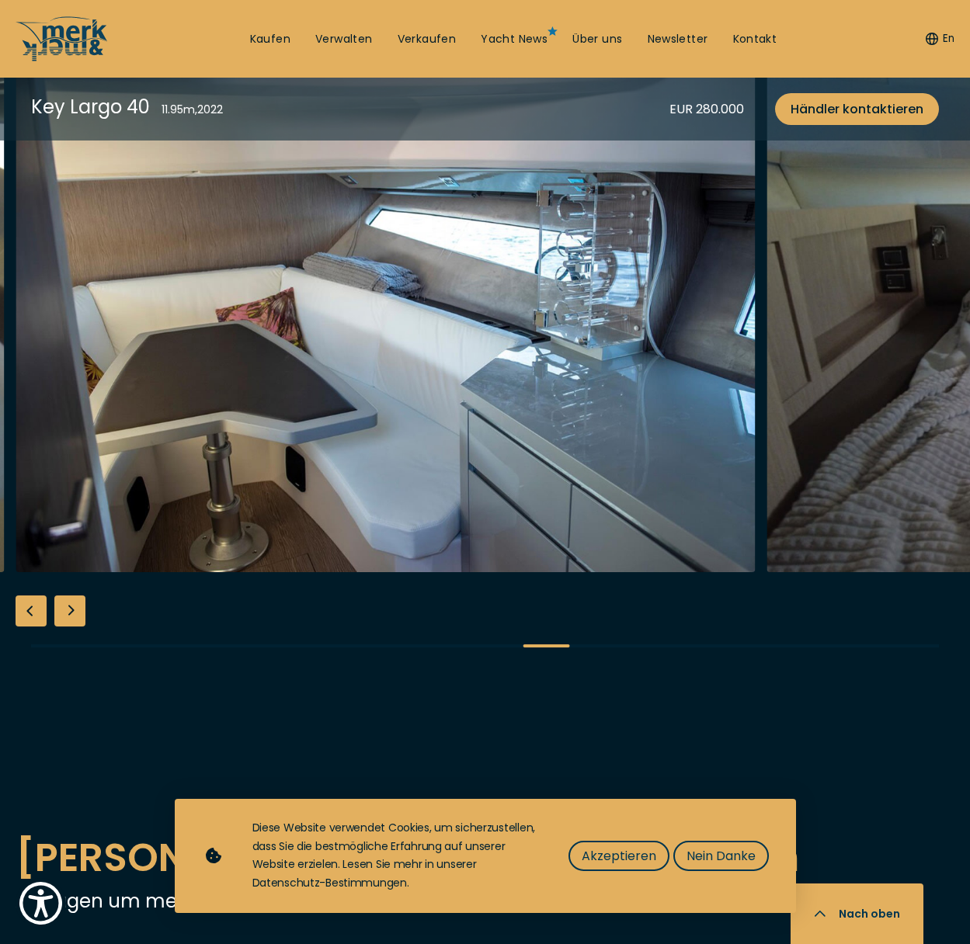
click at [70, 596] on div "Next slide" at bounding box center [69, 611] width 31 height 31
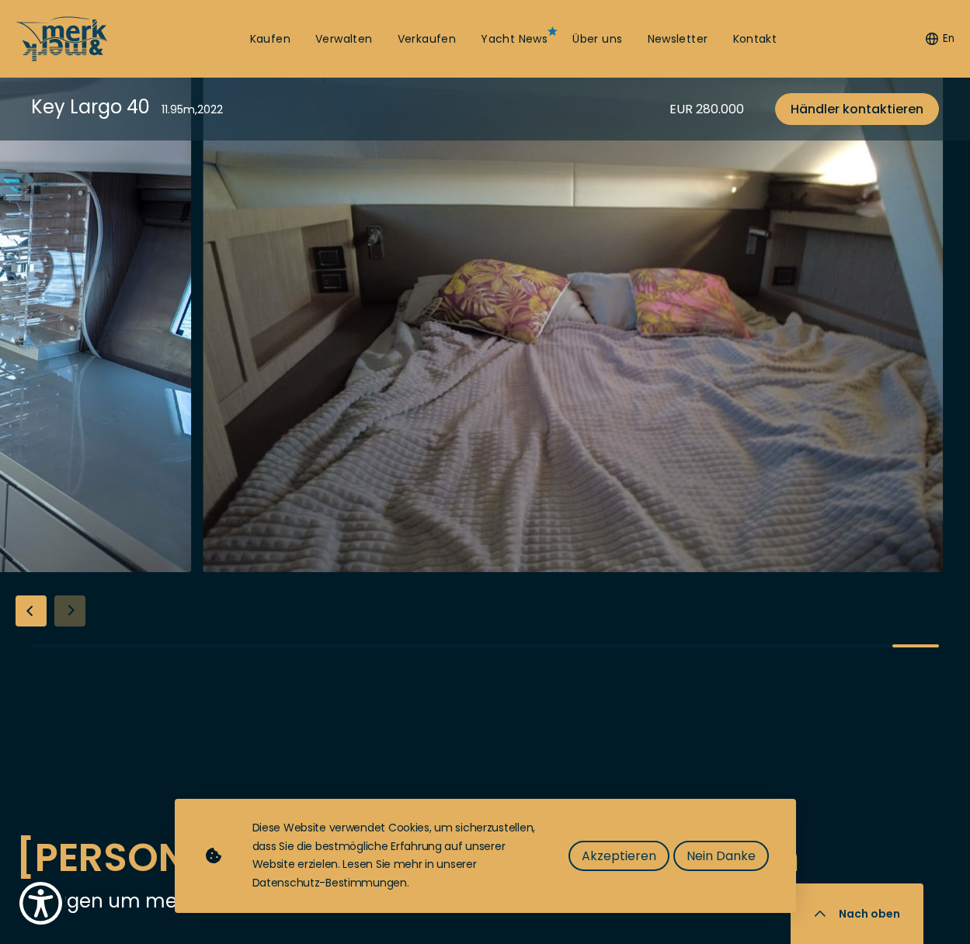
click at [70, 582] on div at bounding box center [485, 374] width 970 height 598
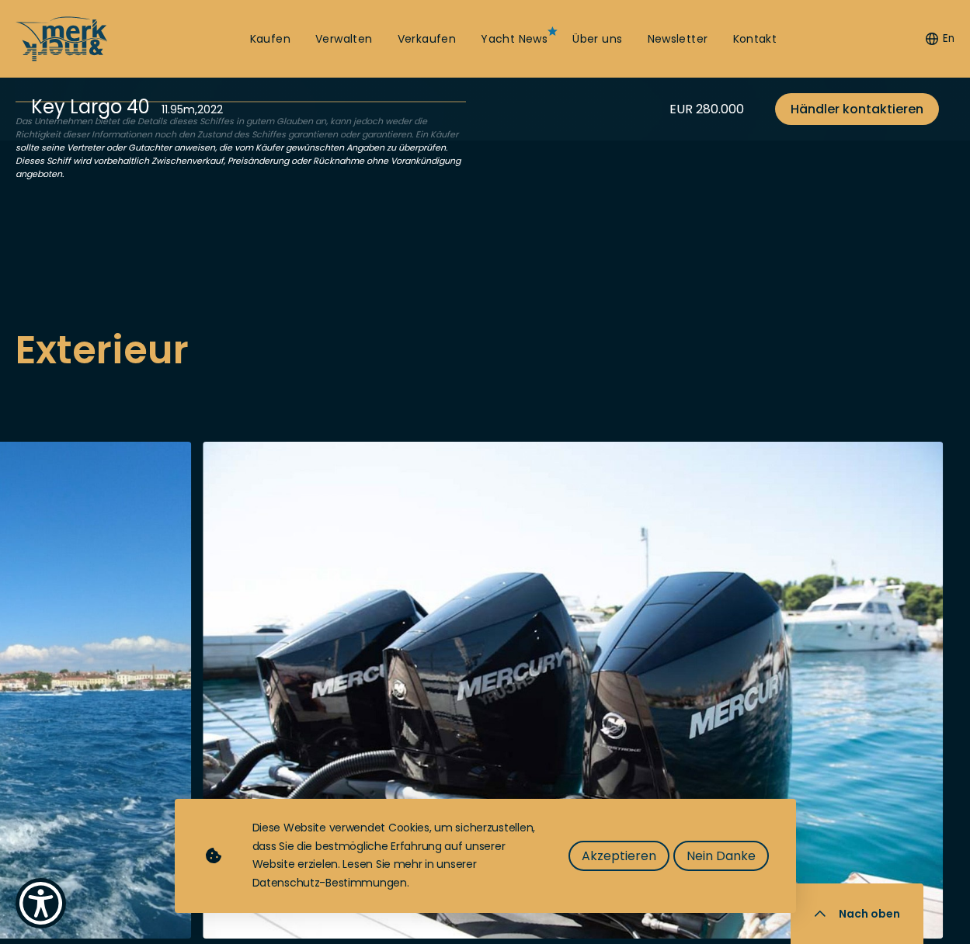
scroll to position [1553, 0]
